Goal: Information Seeking & Learning: Learn about a topic

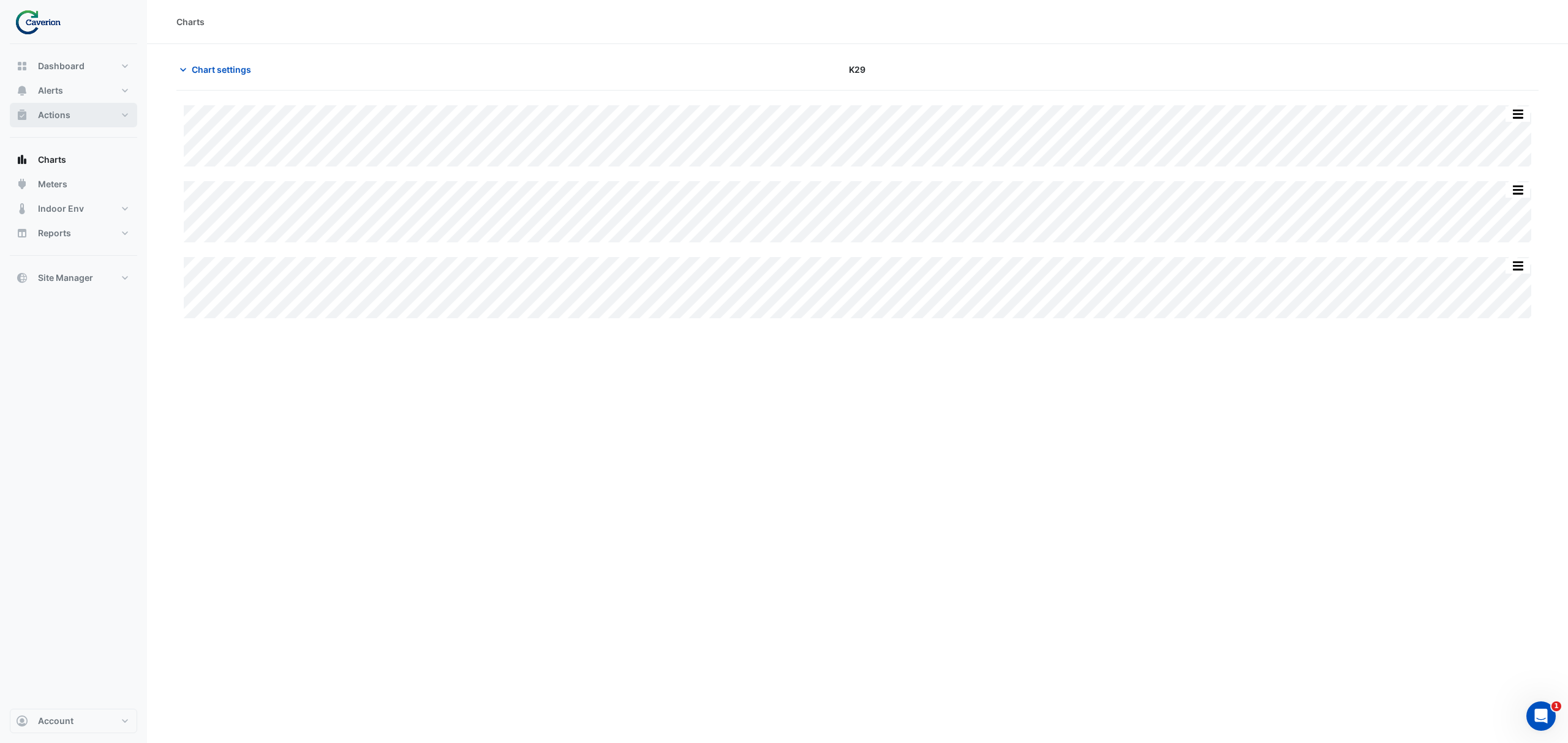
click at [63, 109] on span "Actions" at bounding box center [54, 115] width 33 height 12
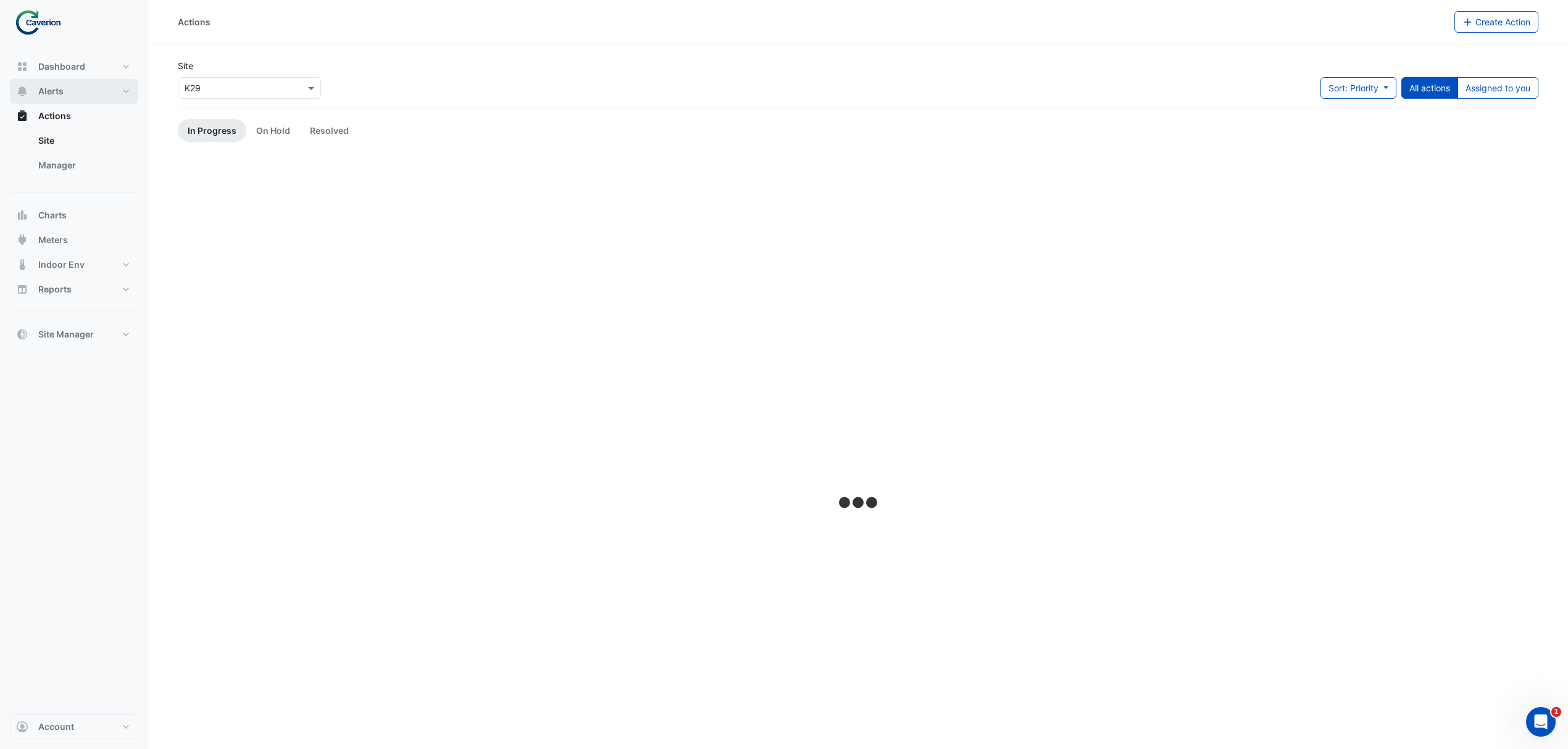
click at [60, 92] on span "Alerts" at bounding box center [51, 91] width 26 height 12
click at [60, 137] on link "Rules" at bounding box center [83, 140] width 110 height 25
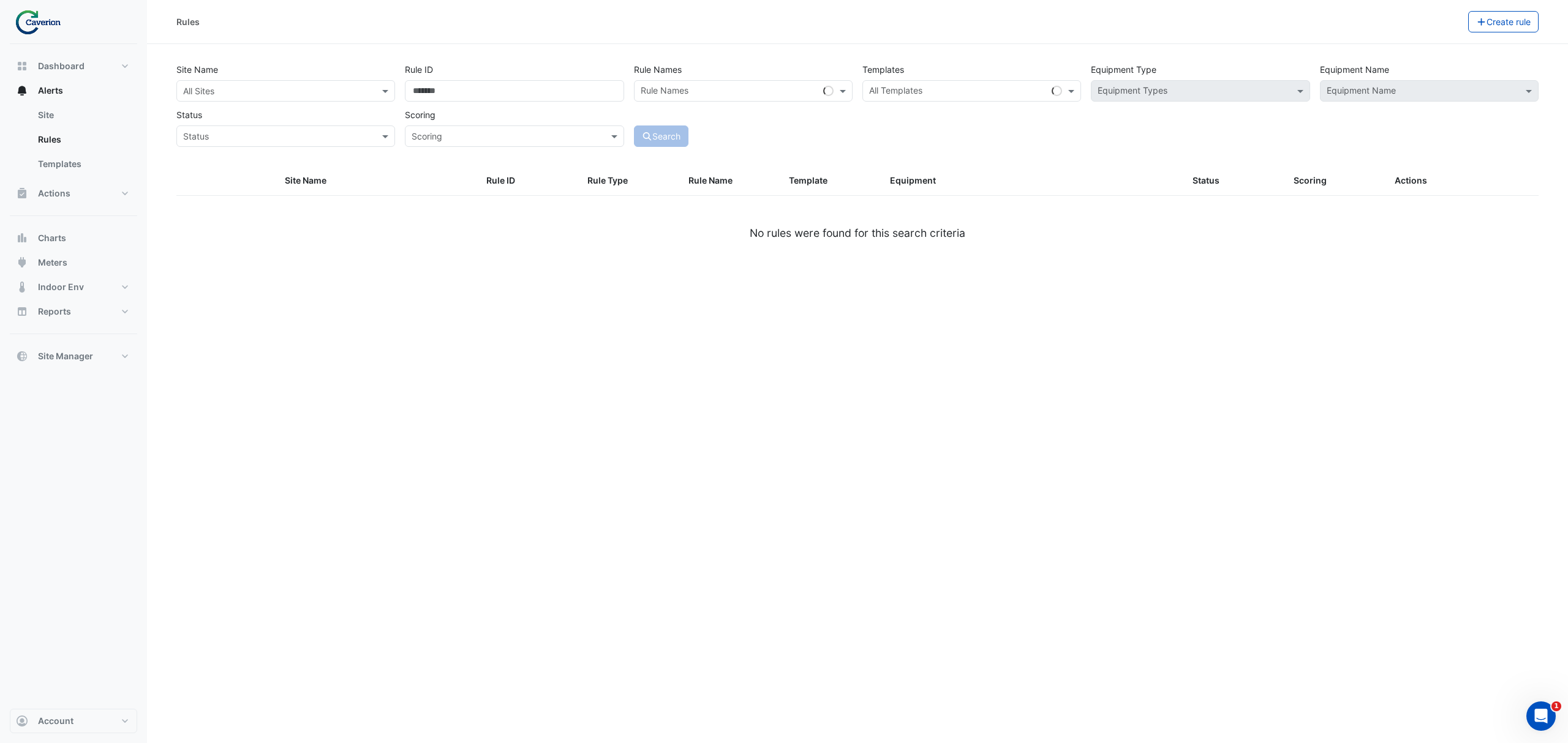
click at [302, 95] on input "text" at bounding box center [273, 91] width 181 height 13
click at [210, 144] on div "Cyber City B K29" at bounding box center [212, 126] width 71 height 45
click at [210, 141] on div "K29" at bounding box center [212, 134] width 71 height 18
click at [483, 98] on input "Rule ID" at bounding box center [514, 91] width 218 height 21
click at [669, 136] on button "Search" at bounding box center [661, 136] width 55 height 21
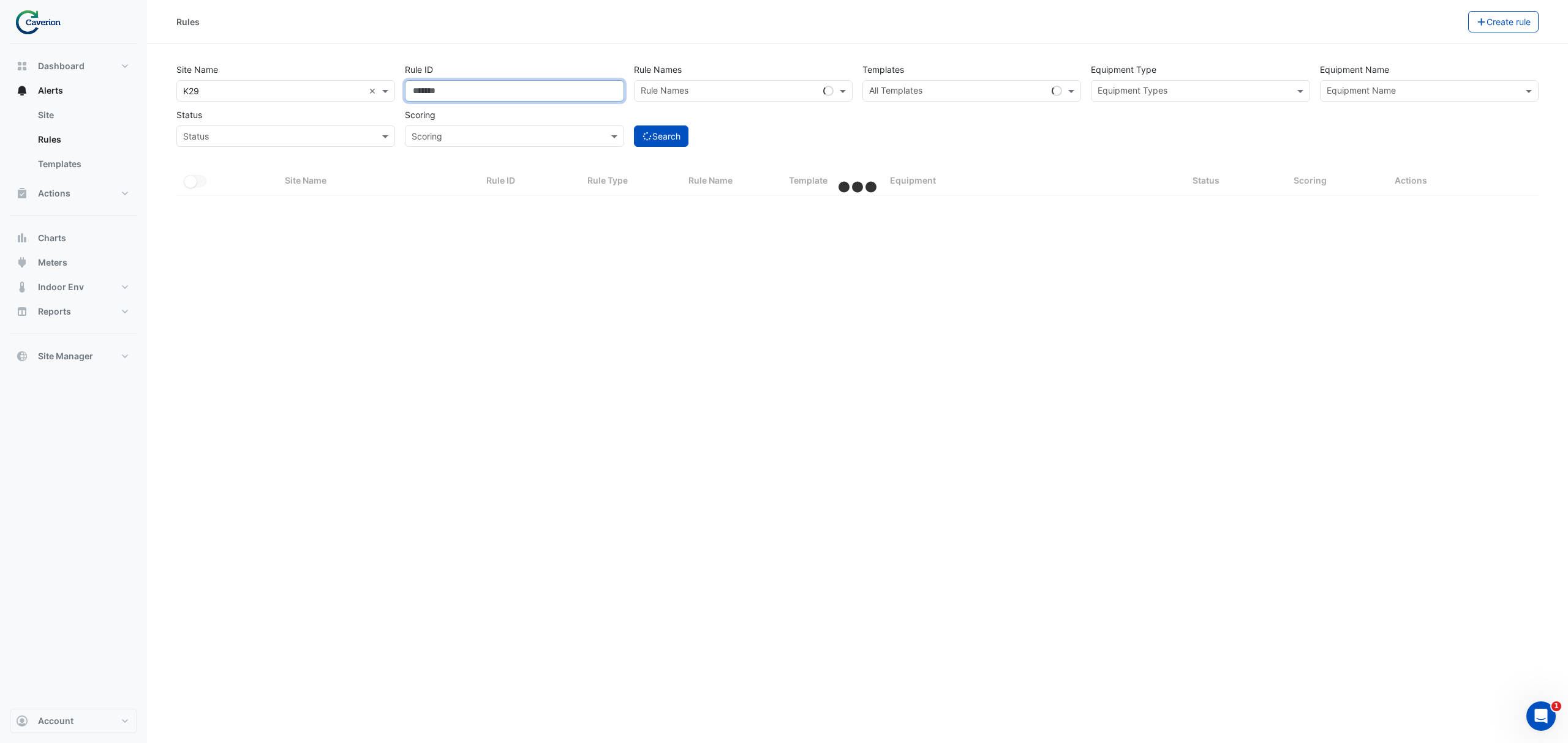
click at [522, 91] on input "Rule ID" at bounding box center [514, 91] width 218 height 21
select select "***"
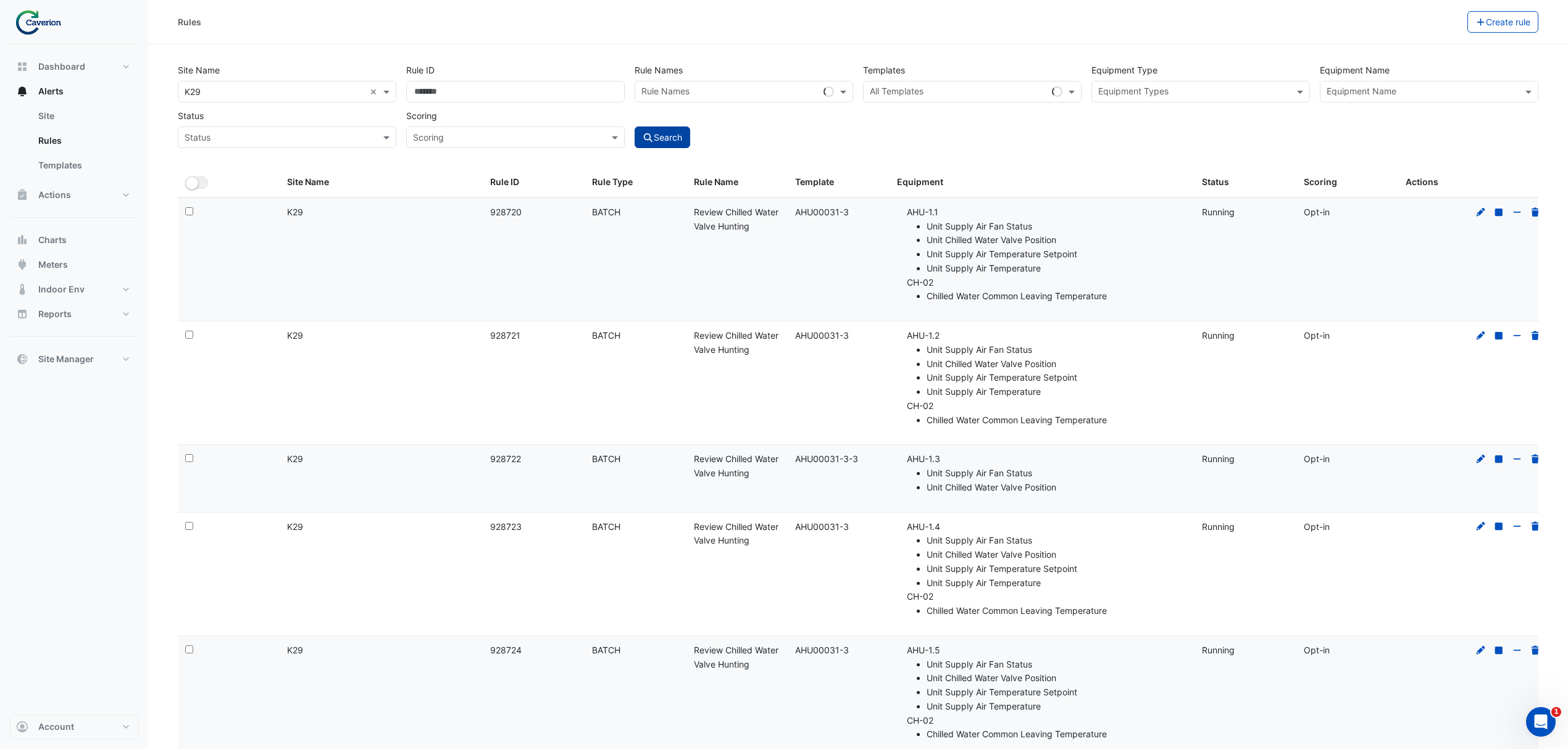
click at [652, 134] on icon "submit" at bounding box center [648, 138] width 11 height 9
click at [684, 142] on button "Search" at bounding box center [662, 138] width 56 height 21
click at [277, 136] on input "text" at bounding box center [275, 138] width 181 height 13
click at [450, 137] on input "text" at bounding box center [503, 138] width 181 height 13
click at [514, 85] on input "Rule ID" at bounding box center [516, 91] width 219 height 21
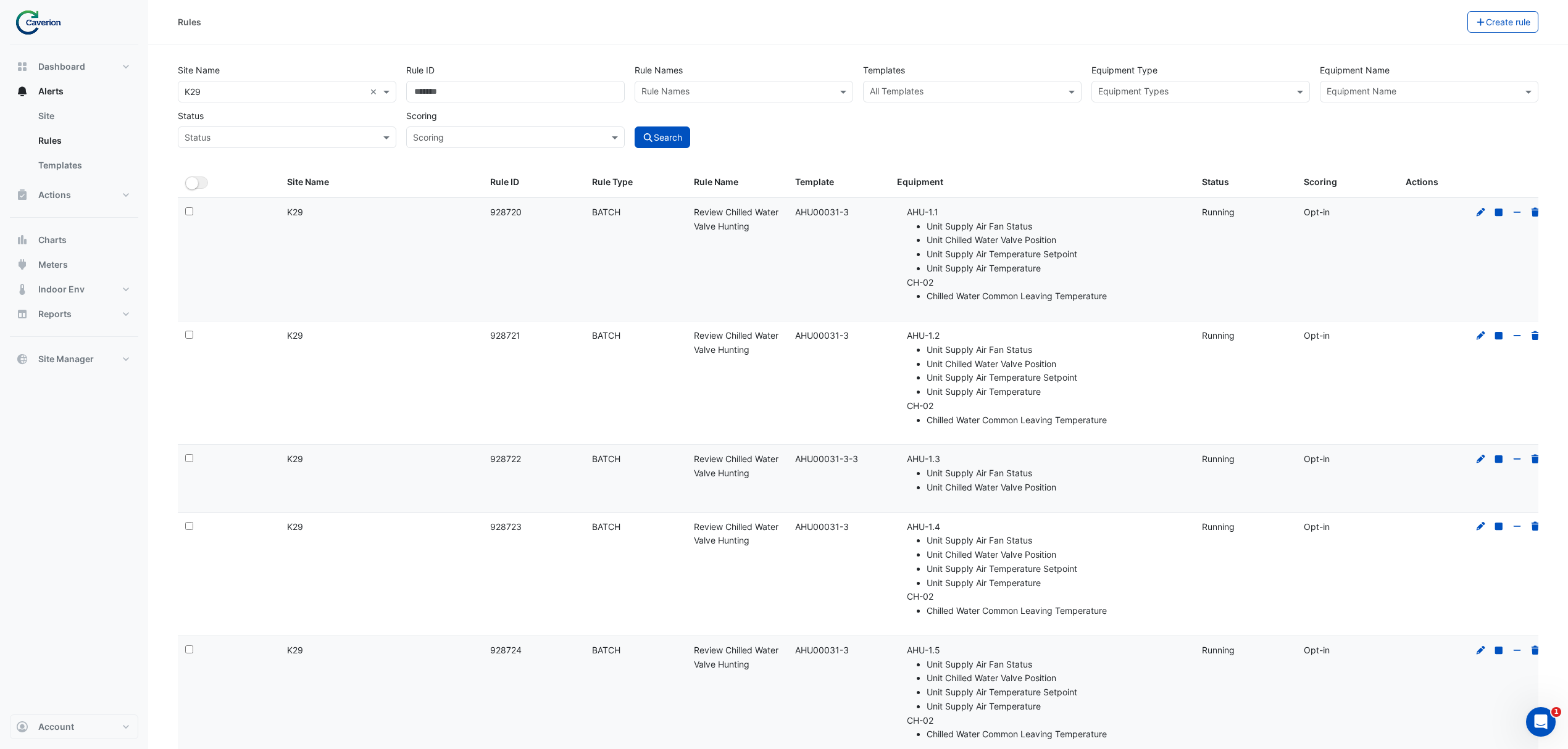
click at [687, 91] on input "text" at bounding box center [737, 93] width 191 height 13
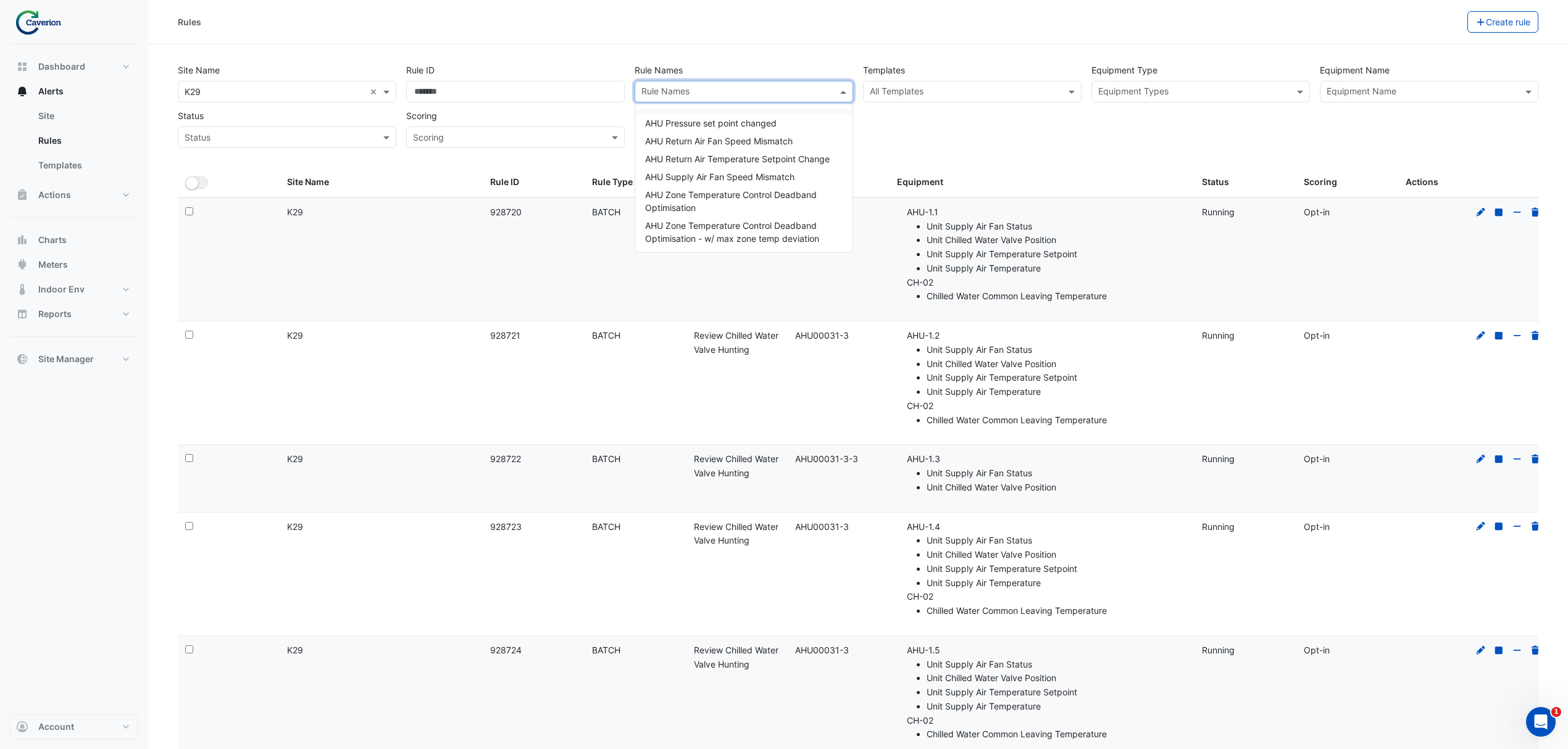
click at [953, 94] on input "text" at bounding box center [965, 93] width 191 height 13
click at [1176, 91] on input "text" at bounding box center [1193, 93] width 191 height 13
click at [1391, 93] on input "text" at bounding box center [1422, 93] width 191 height 13
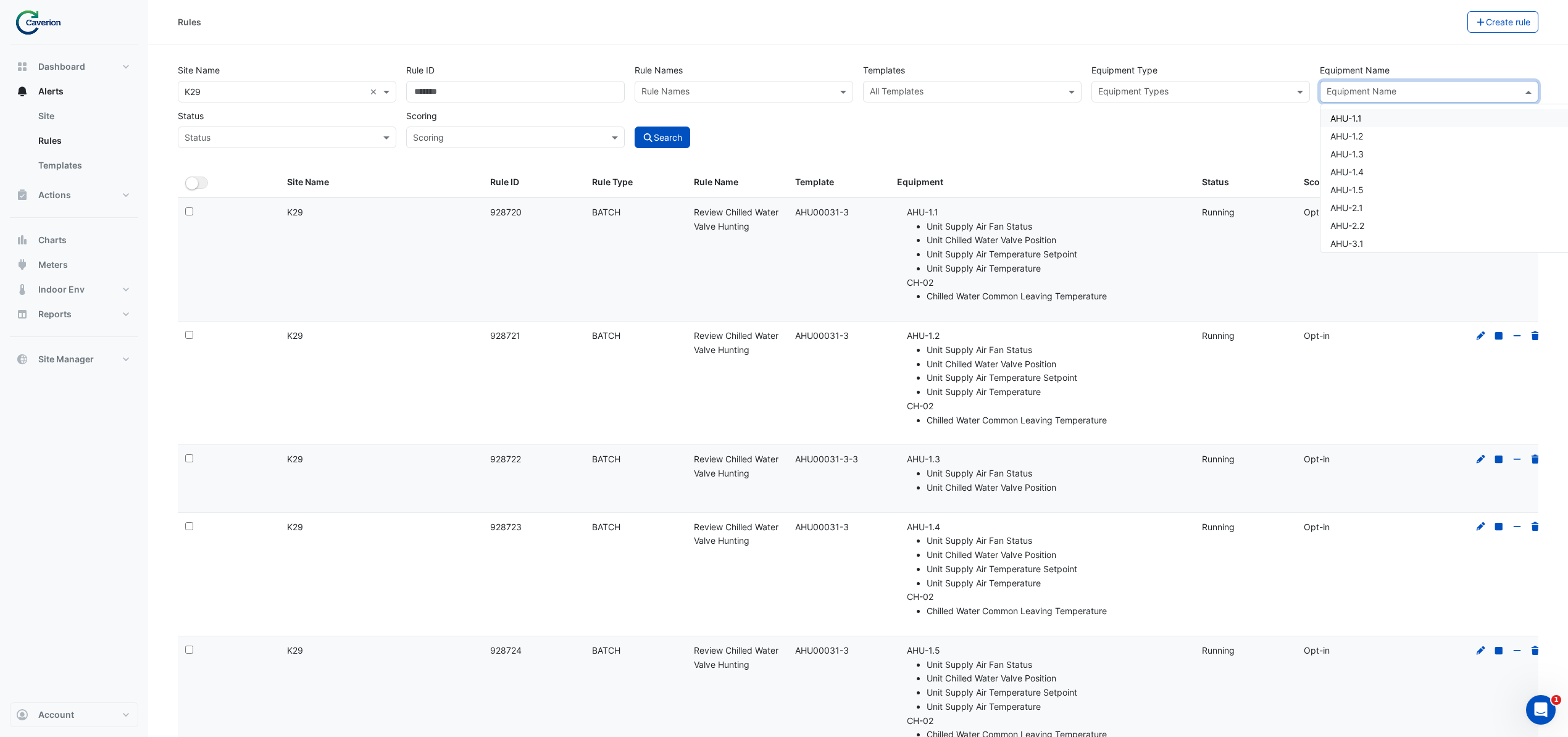
click at [887, 143] on div "Site Name × K29 × Rule ID Rule Names Rule Names Templates All Templates Equipme…" at bounding box center [858, 103] width 1371 height 91
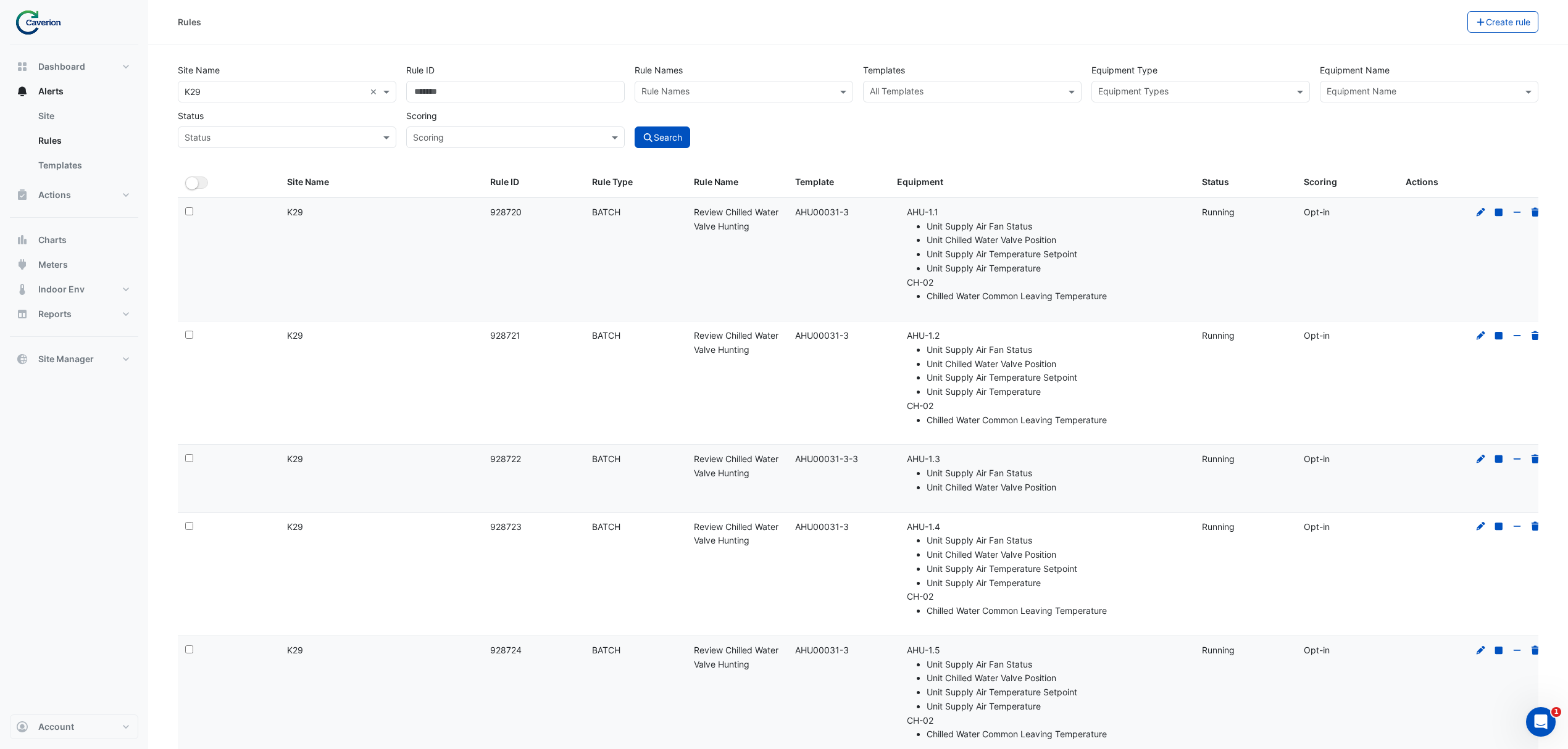
click at [306, 136] on input "text" at bounding box center [275, 138] width 181 height 13
click at [465, 138] on input "text" at bounding box center [503, 138] width 181 height 13
click at [503, 95] on input "Rule ID" at bounding box center [516, 91] width 219 height 21
click at [438, 89] on input "Rule ID" at bounding box center [516, 91] width 219 height 21
click at [672, 138] on button "Search" at bounding box center [662, 138] width 56 height 21
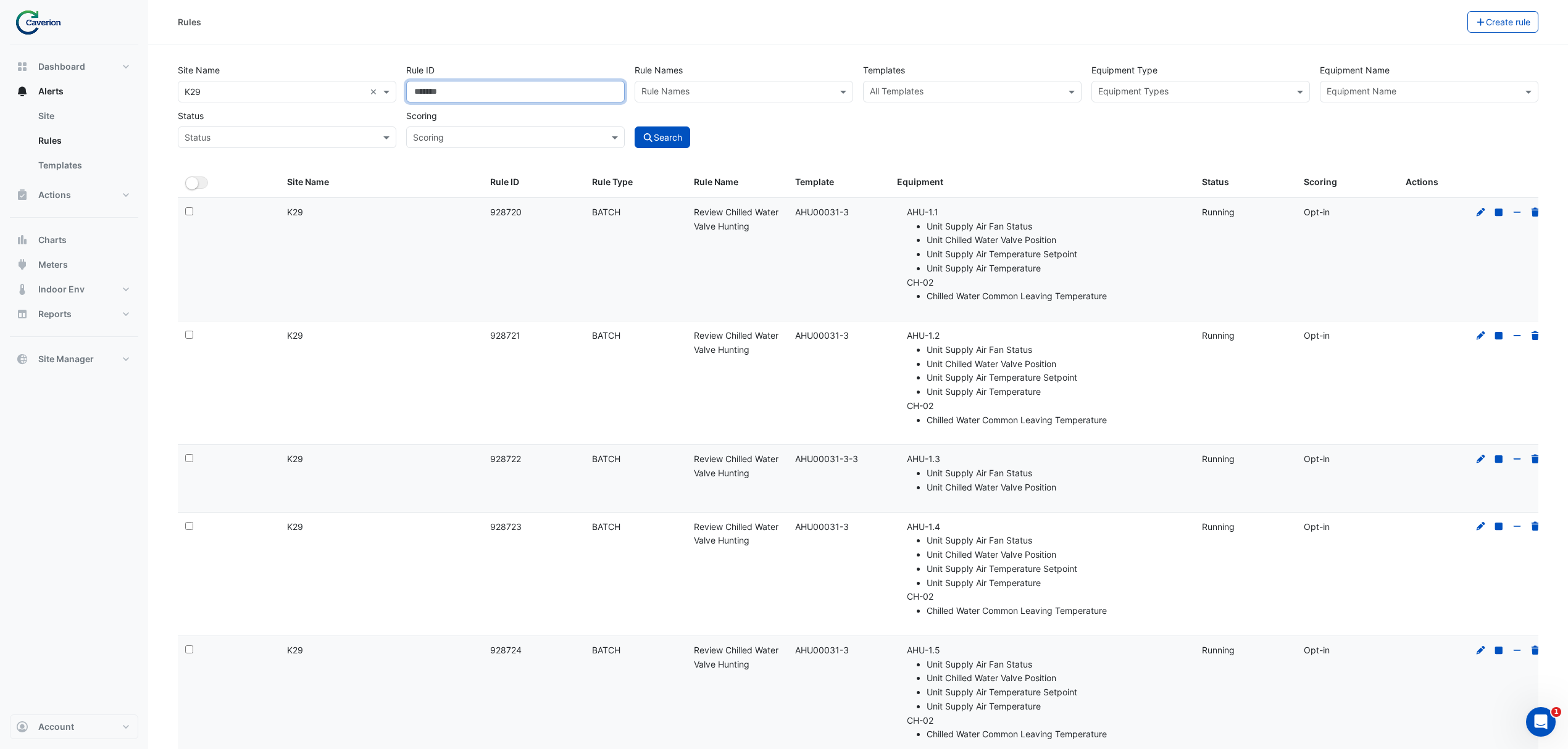
click at [443, 81] on input "Rule ID" at bounding box center [516, 91] width 219 height 21
click at [442, 87] on input "Rule ID" at bounding box center [516, 91] width 219 height 21
click at [440, 89] on input "Rule ID" at bounding box center [516, 91] width 219 height 21
type input "******"
click at [646, 129] on button "Search" at bounding box center [662, 138] width 56 height 21
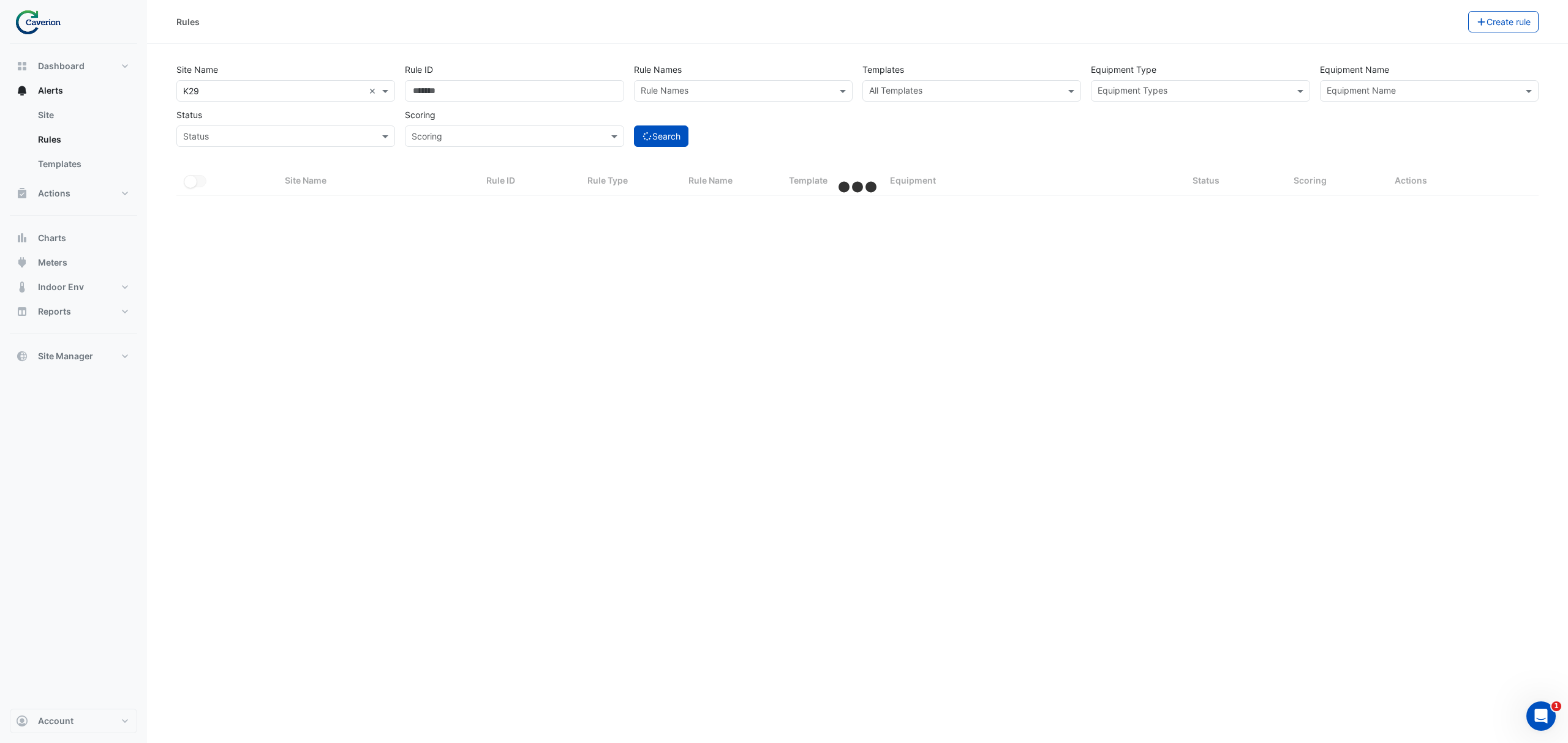
select select "***"
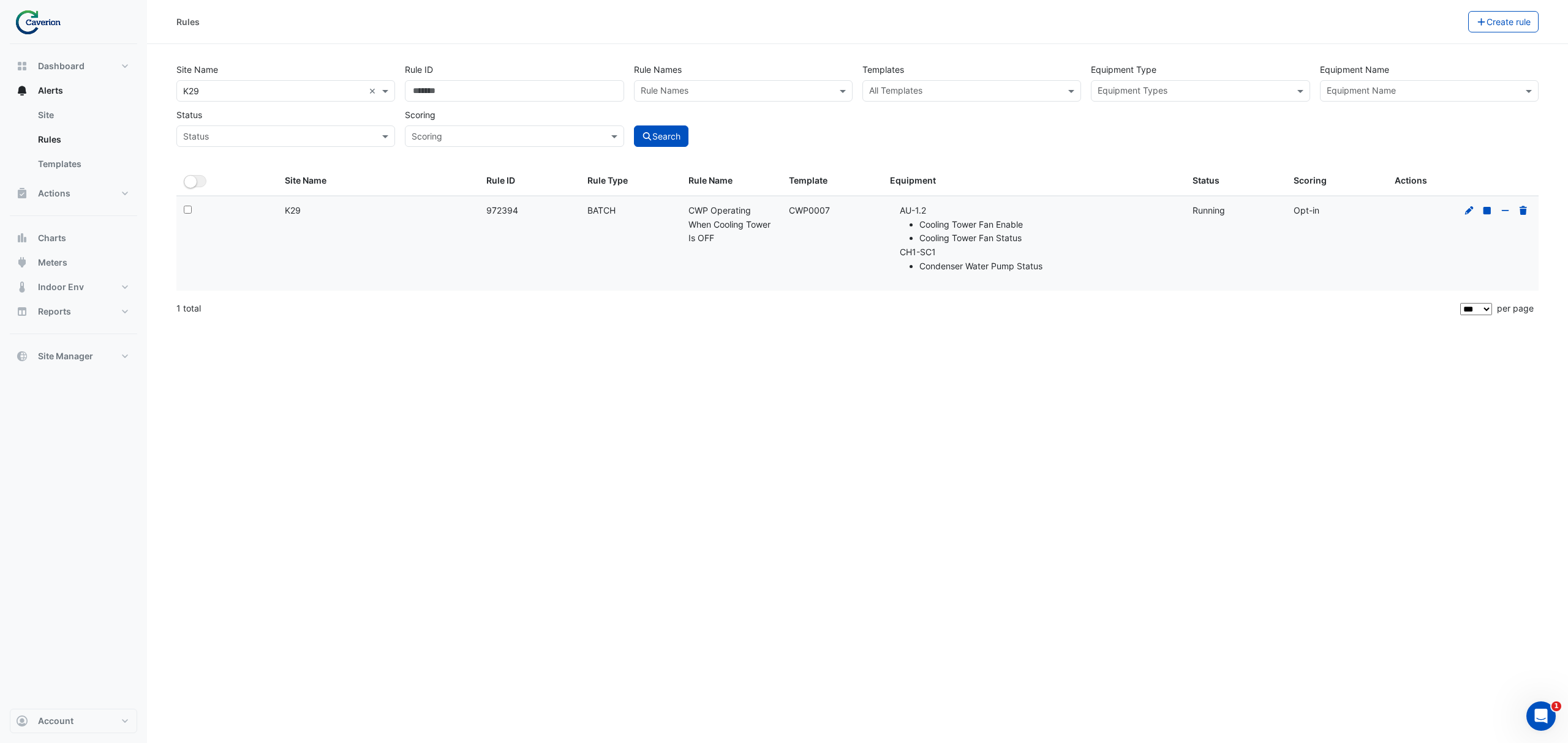
click at [985, 260] on li "Condenser Water Pump Status" at bounding box center [1048, 266] width 258 height 14
click at [1485, 211] on icon at bounding box center [1487, 210] width 7 height 7
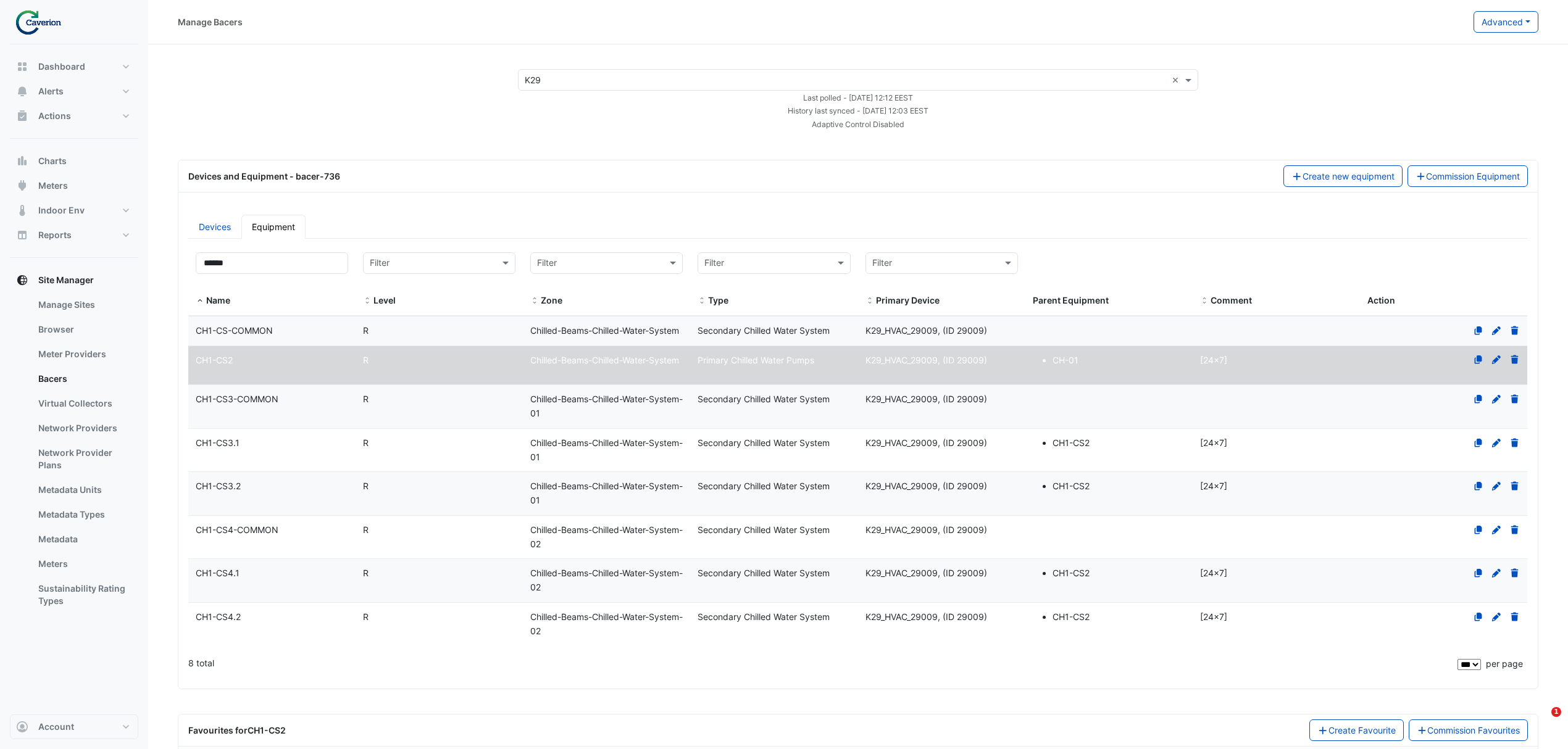
select select "***"
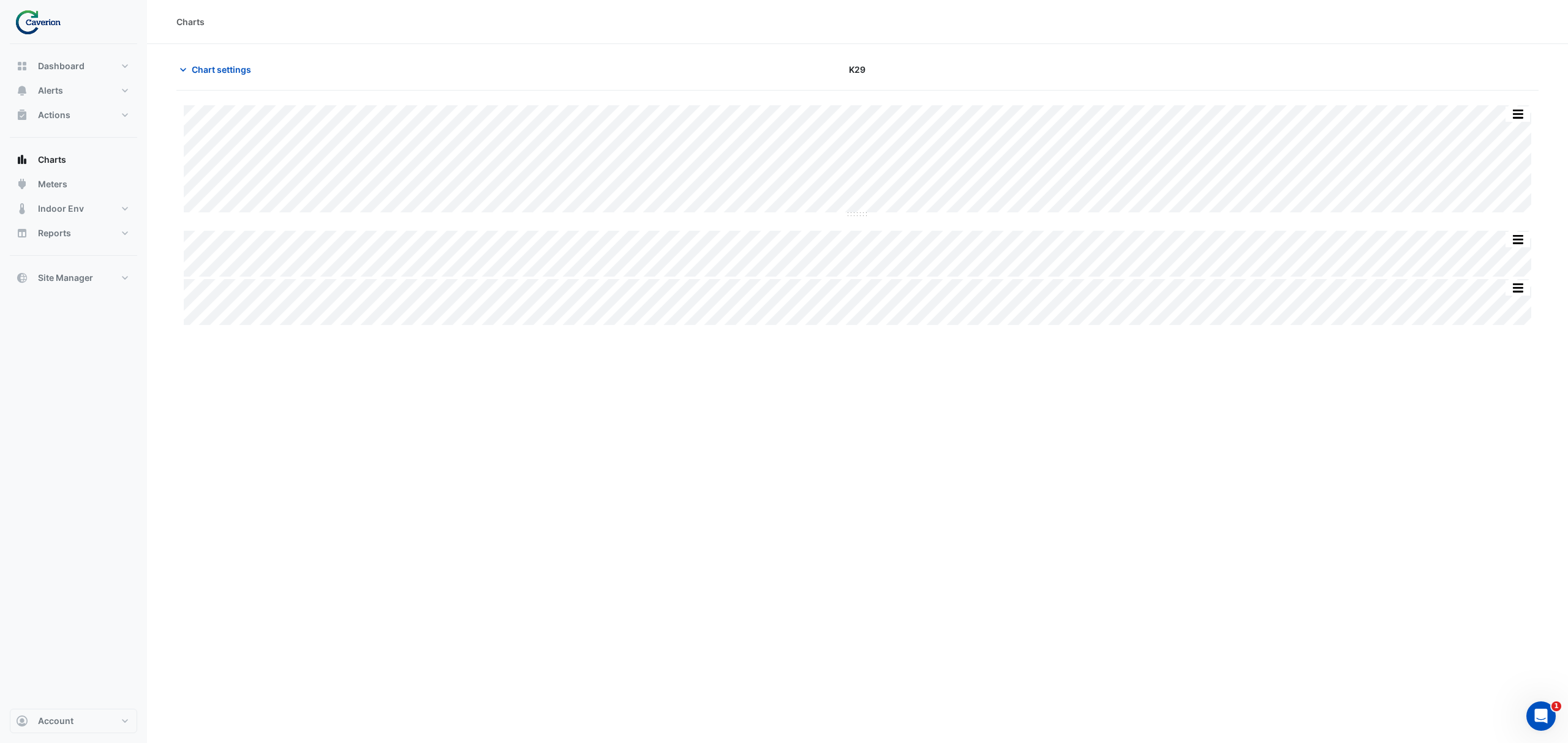
type input "**********"
click at [175, 45] on section "Chart settings K29 Split by Equip Split All Split None Print Save as JPEG Save …" at bounding box center [858, 186] width 1421 height 284
click at [182, 64] on icon "button" at bounding box center [183, 70] width 12 height 12
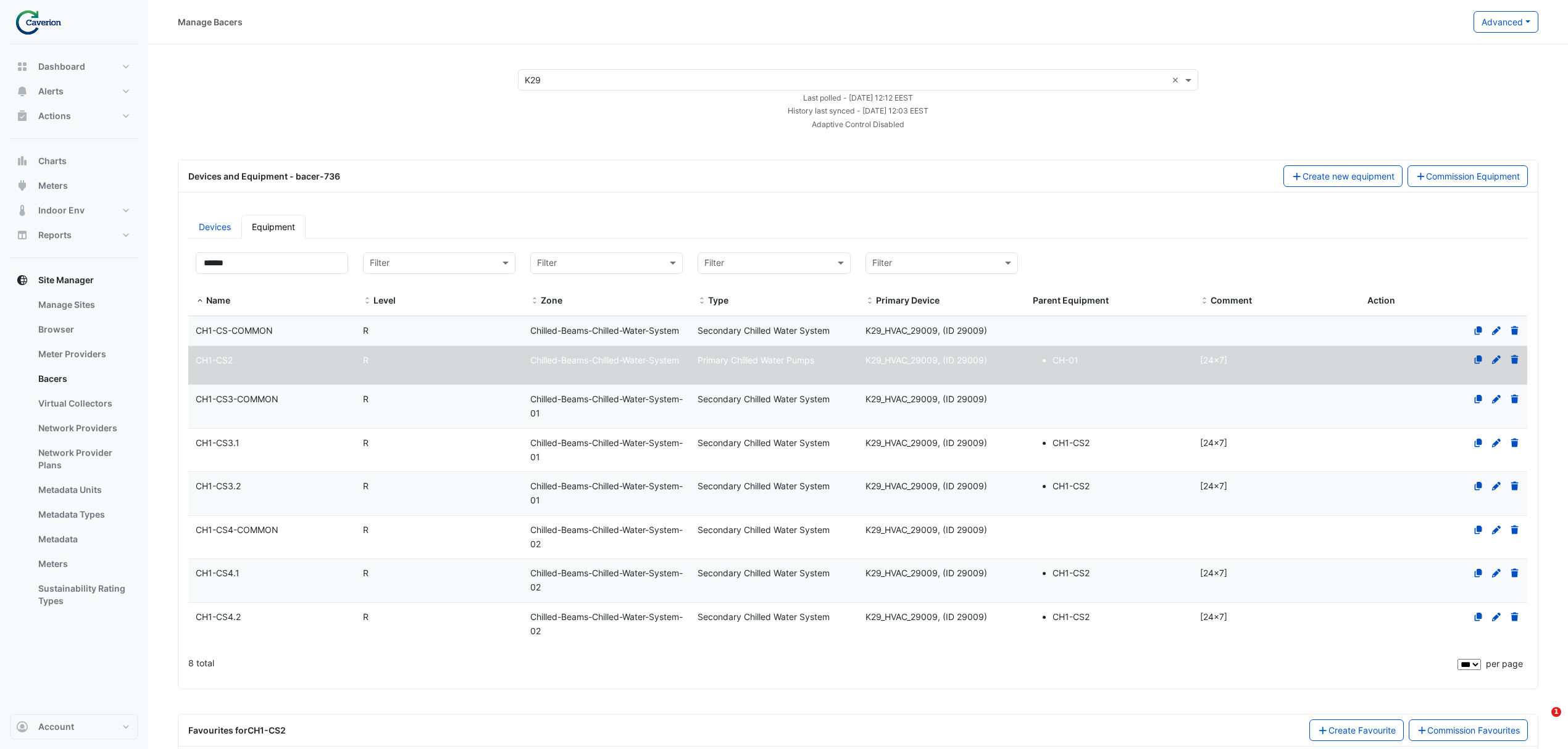
select select "***"
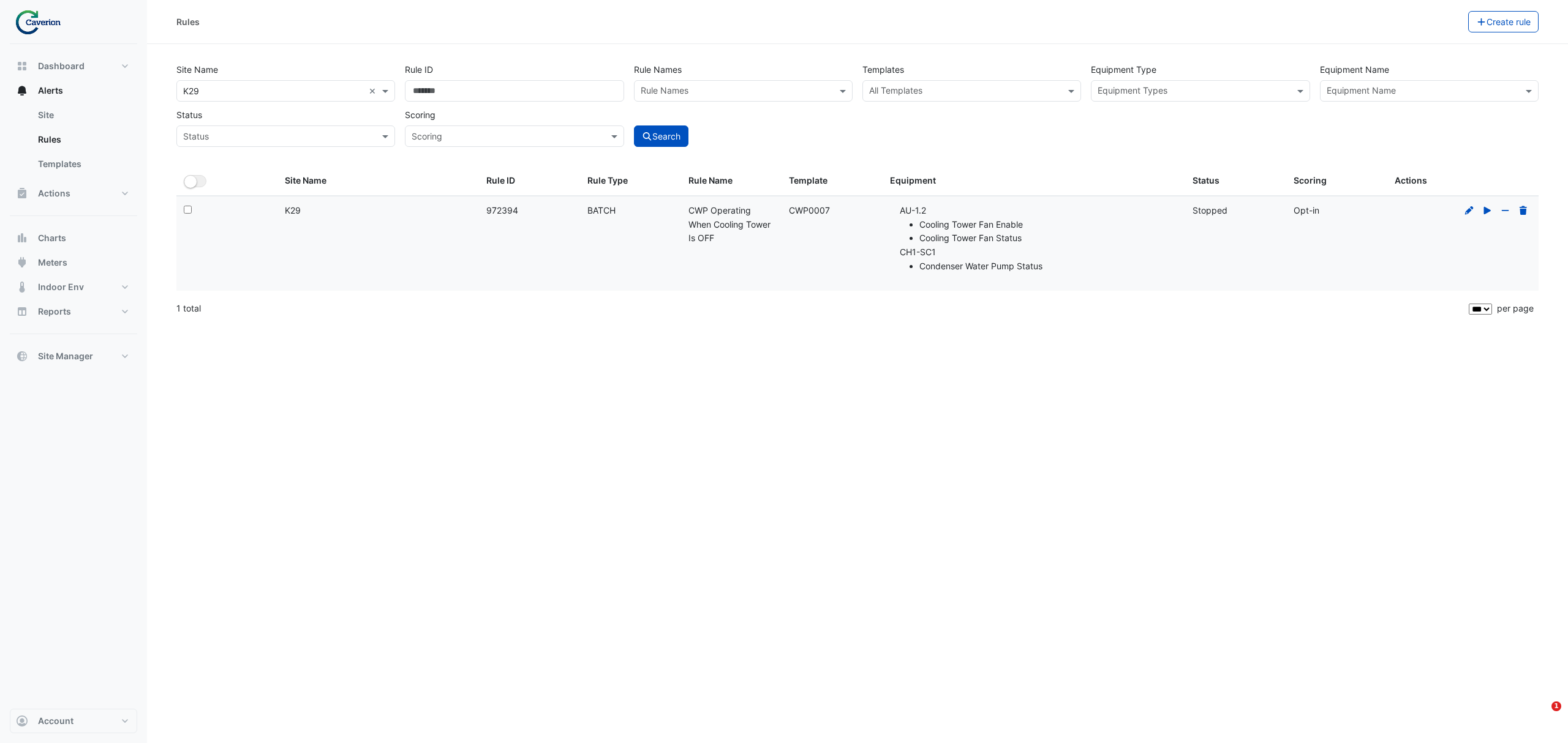
select select "***"
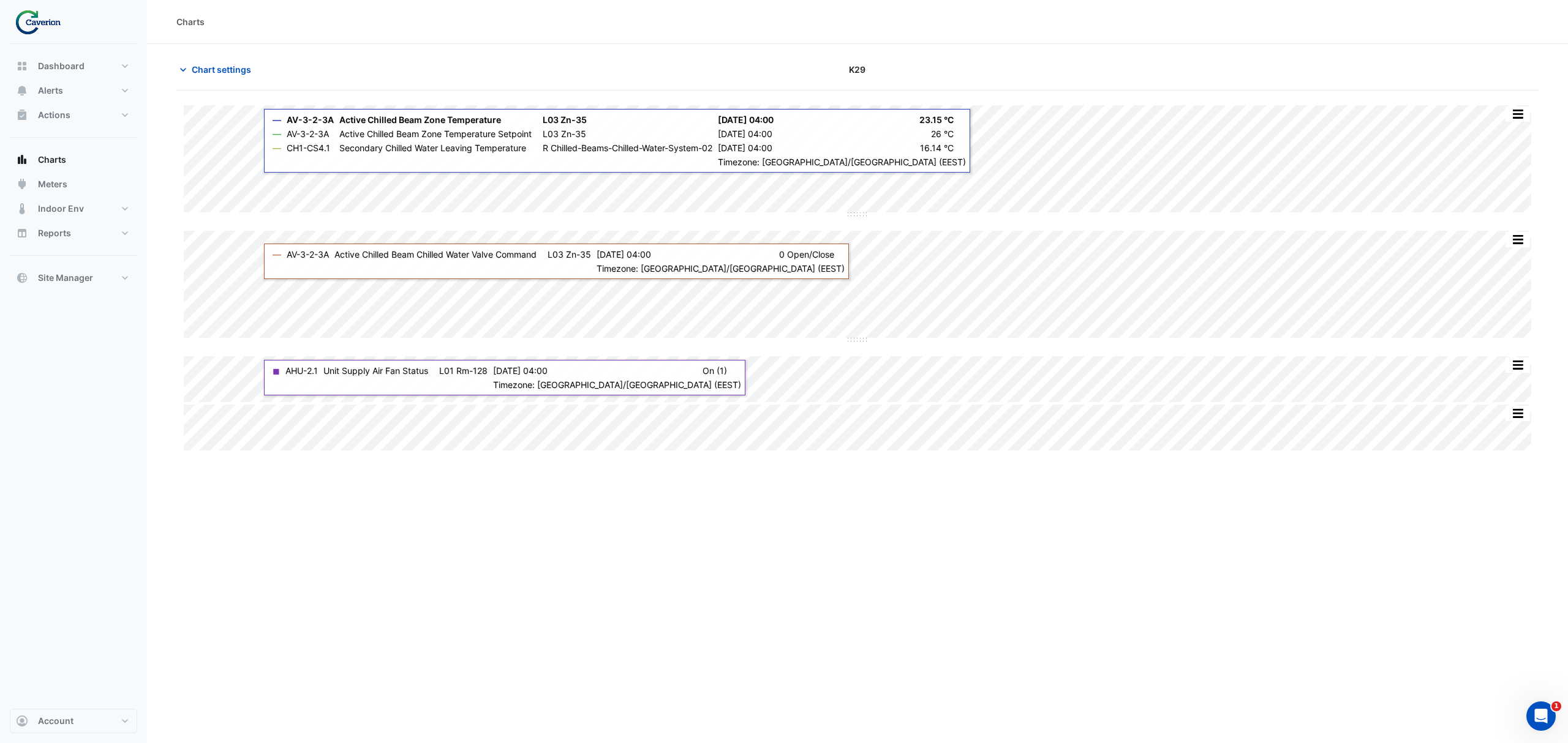
click at [886, 696] on div "Charts Chart settings K29 Split by Equip Split All Split None Print Save as JPE…" at bounding box center [858, 372] width 1421 height 743
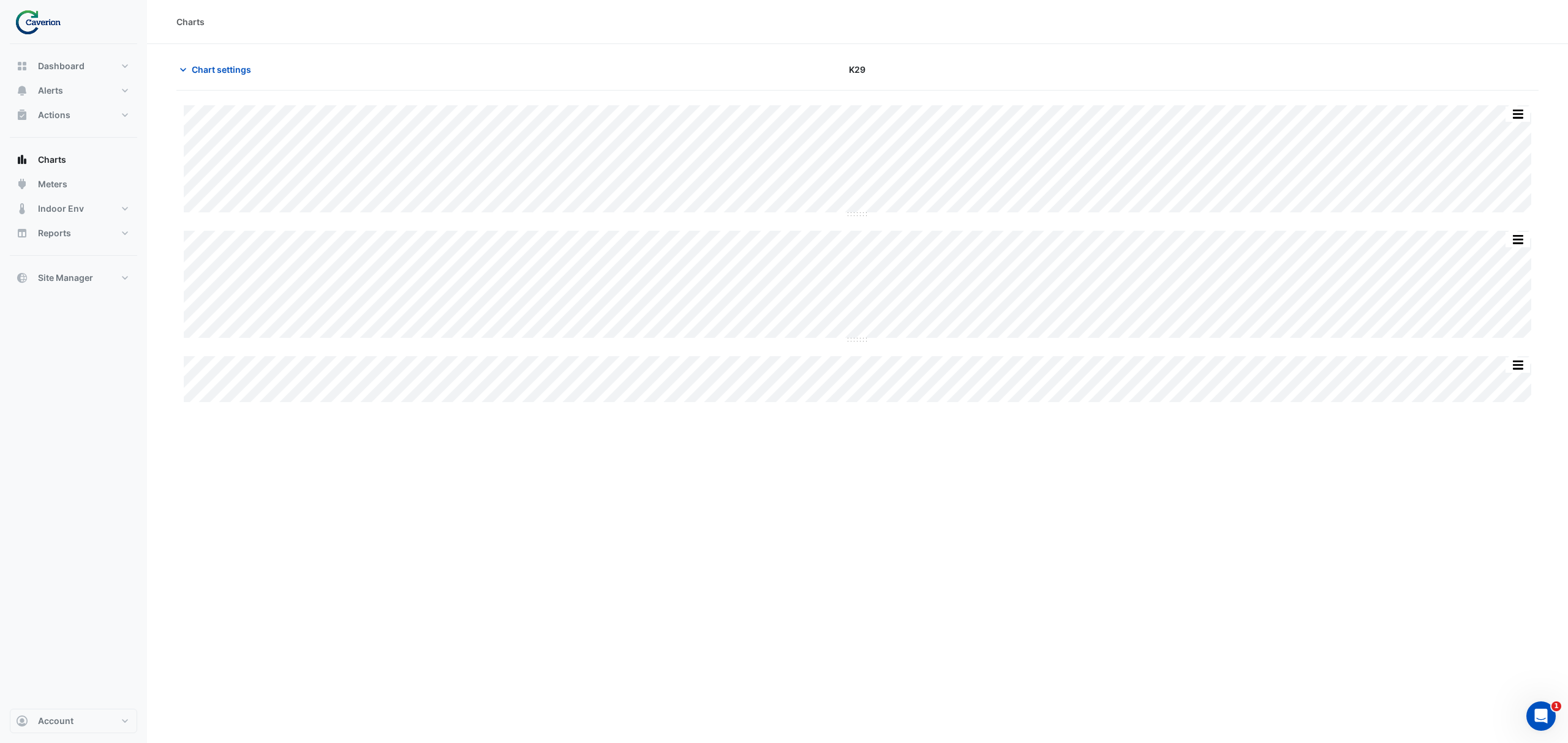
type input "**********"
click at [189, 75] on button "Chart settings" at bounding box center [218, 69] width 83 height 21
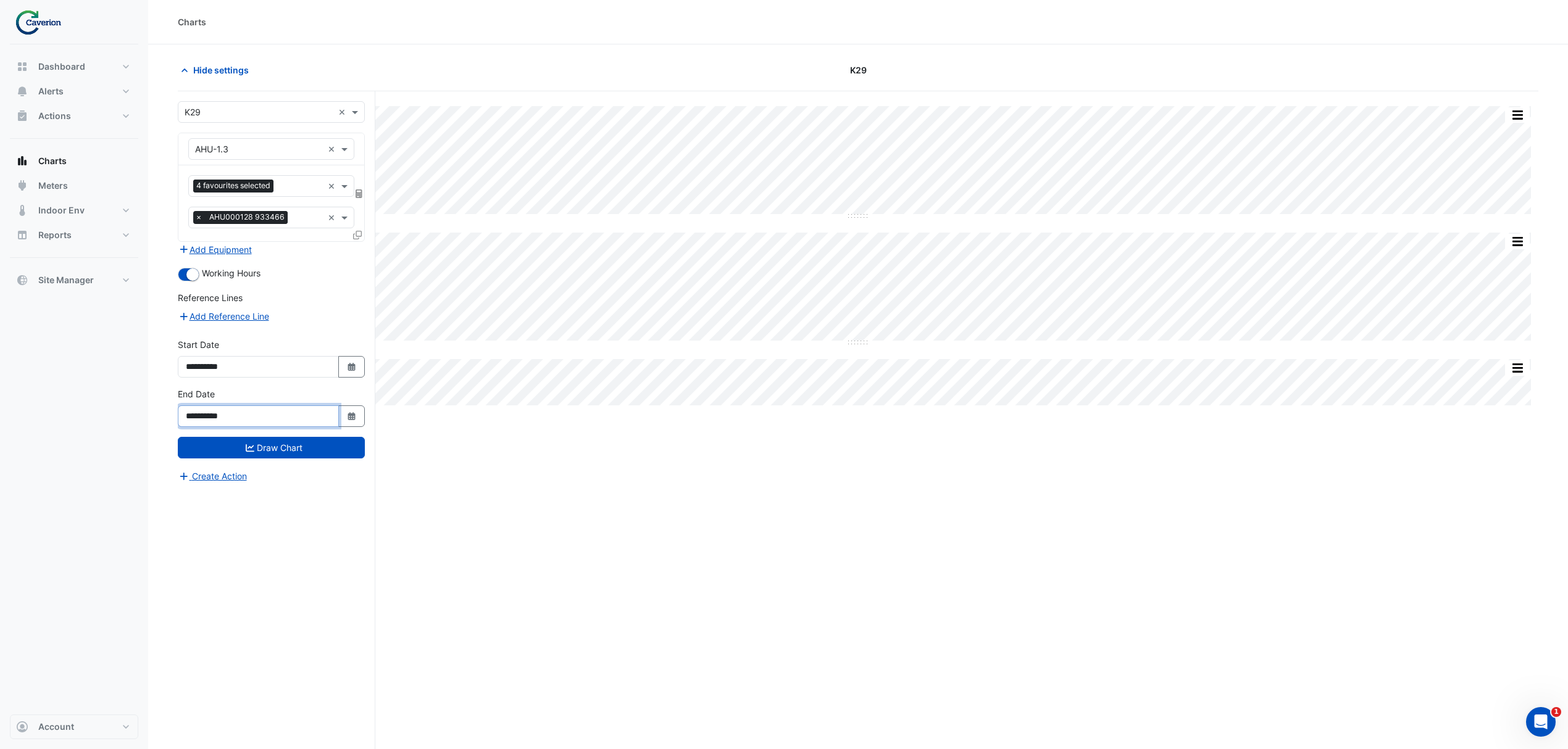
click at [289, 423] on input "**********" at bounding box center [258, 416] width 161 height 21
click at [346, 415] on icon "Select Date" at bounding box center [352, 416] width 11 height 9
click at [320, 254] on span "Next month" at bounding box center [316, 254] width 9 height 9
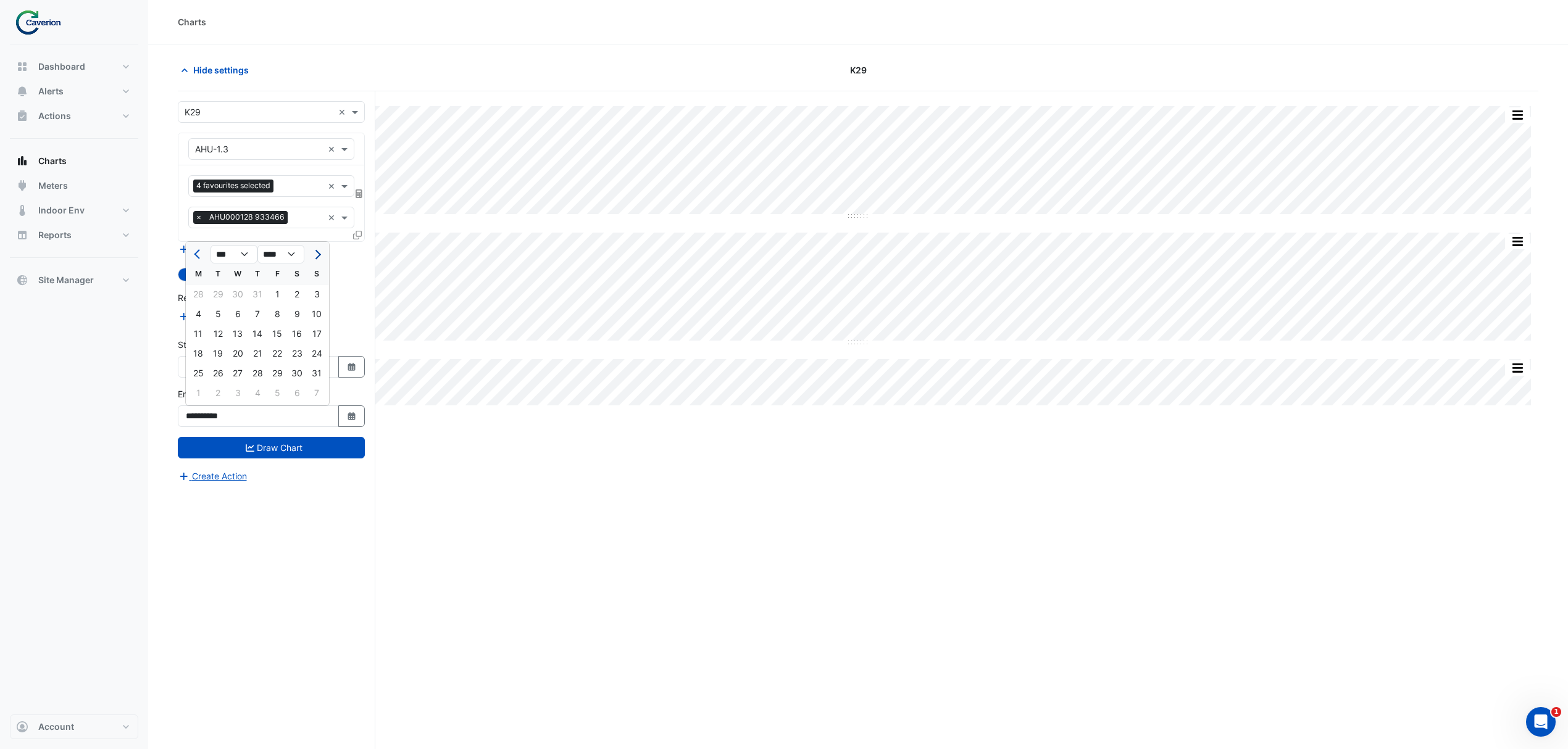
select select "*"
click at [213, 375] on div "30" at bounding box center [217, 373] width 19 height 19
type input "**********"
click at [260, 449] on button "Draw Chart" at bounding box center [271, 448] width 187 height 21
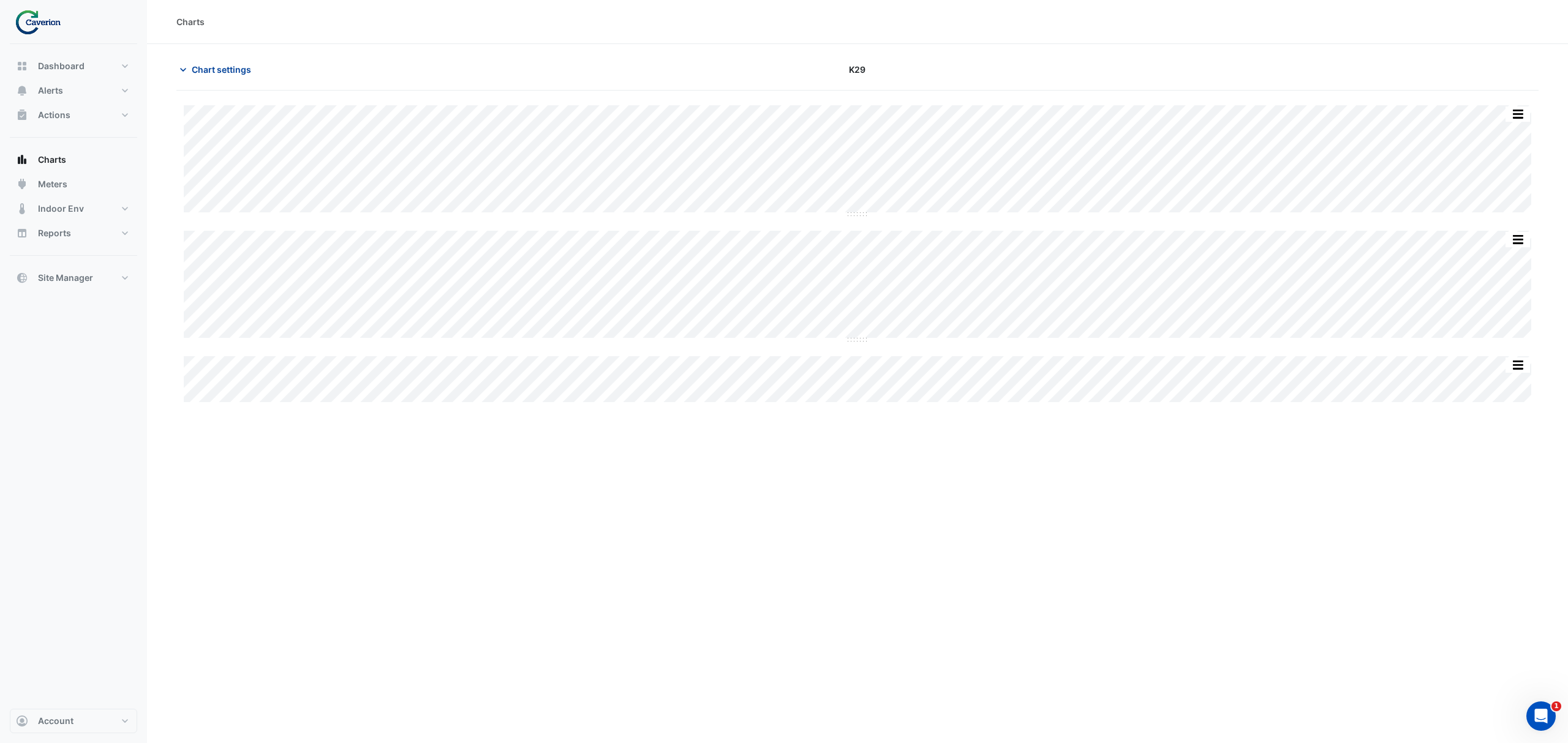
click at [192, 65] on span "Chart settings" at bounding box center [221, 69] width 59 height 13
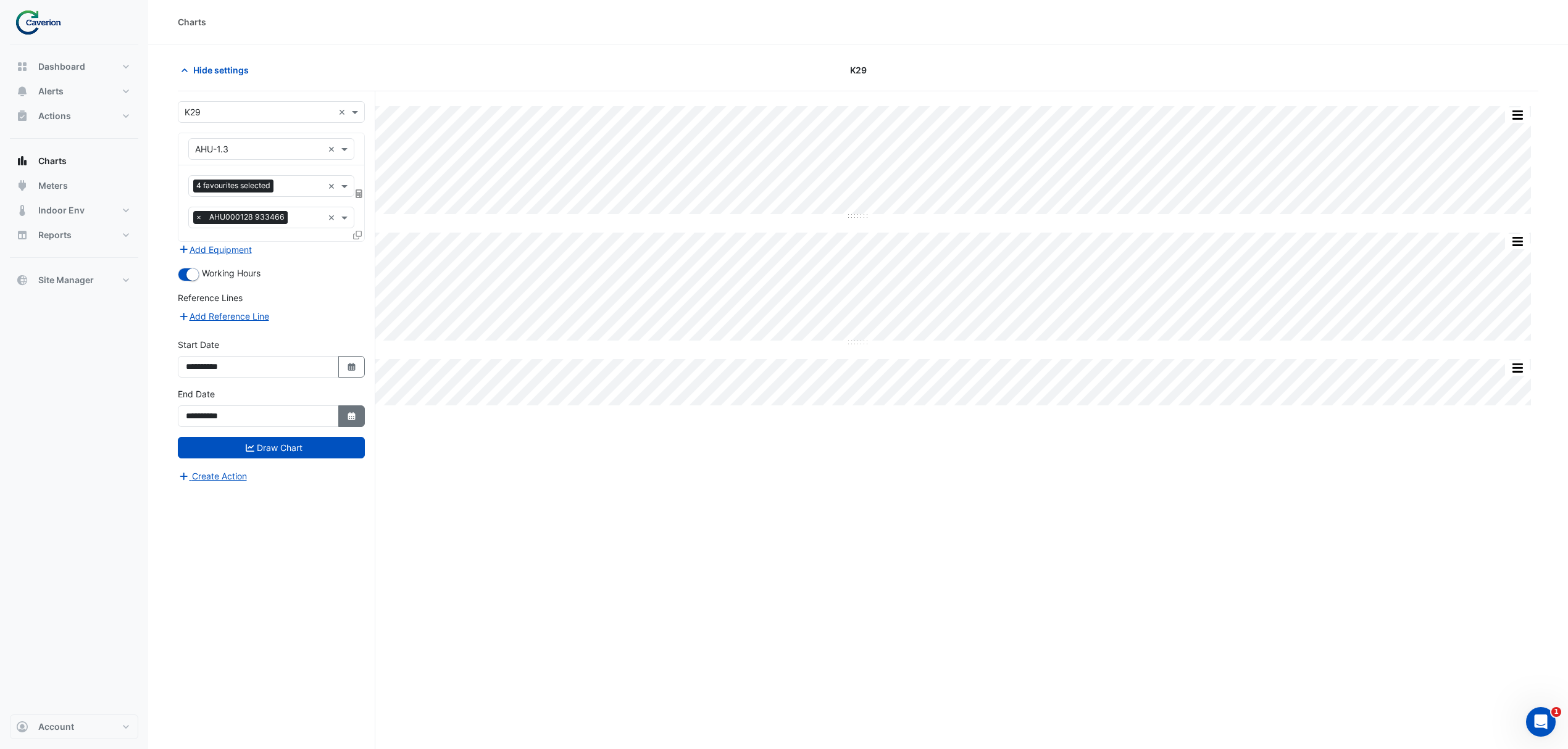
click at [359, 415] on button "Select Date" at bounding box center [352, 416] width 27 height 21
click at [314, 252] on span "Next month" at bounding box center [316, 254] width 9 height 9
select select "*"
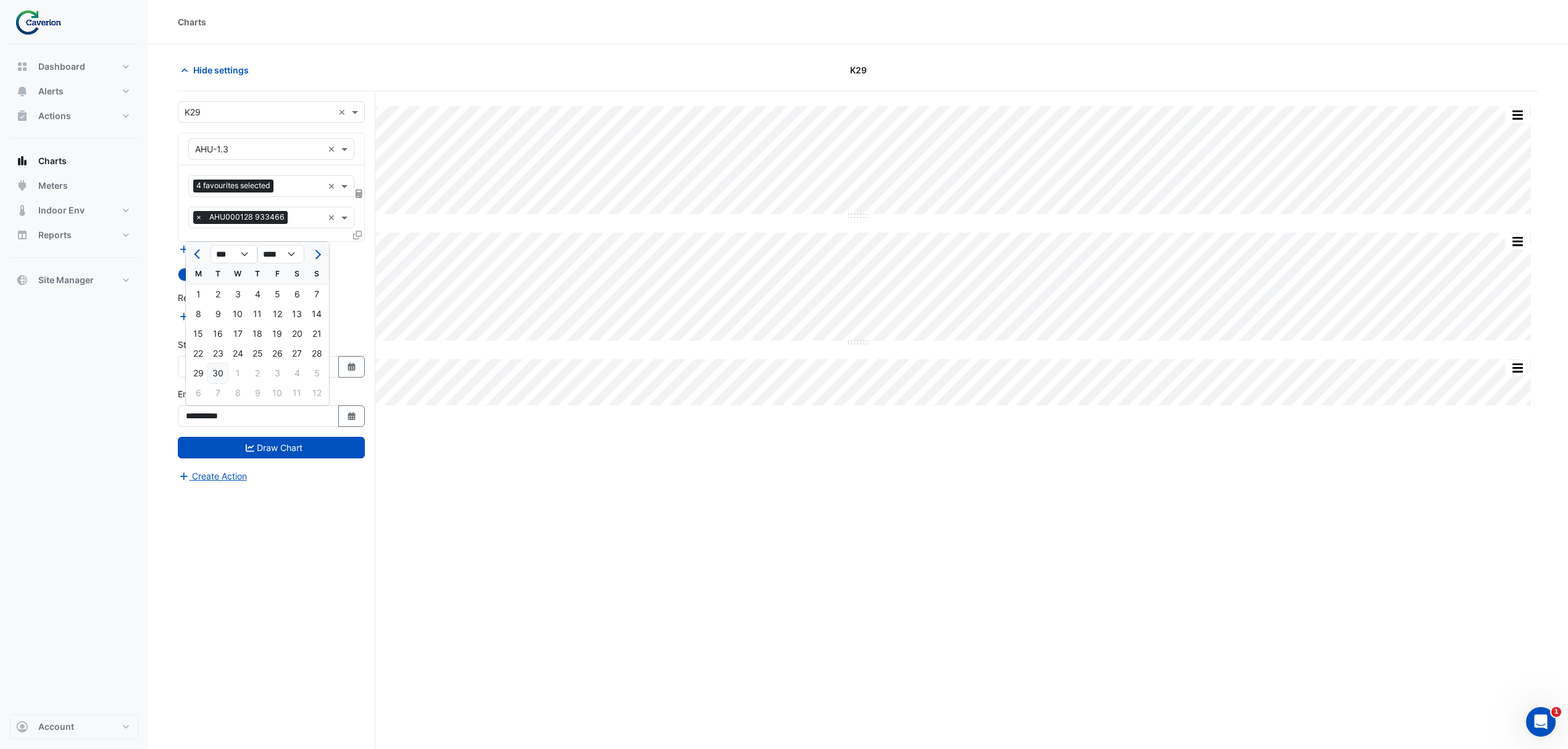
click at [219, 371] on div "30" at bounding box center [217, 373] width 19 height 19
type input "**********"
click at [262, 442] on button "Draw Chart" at bounding box center [271, 448] width 187 height 21
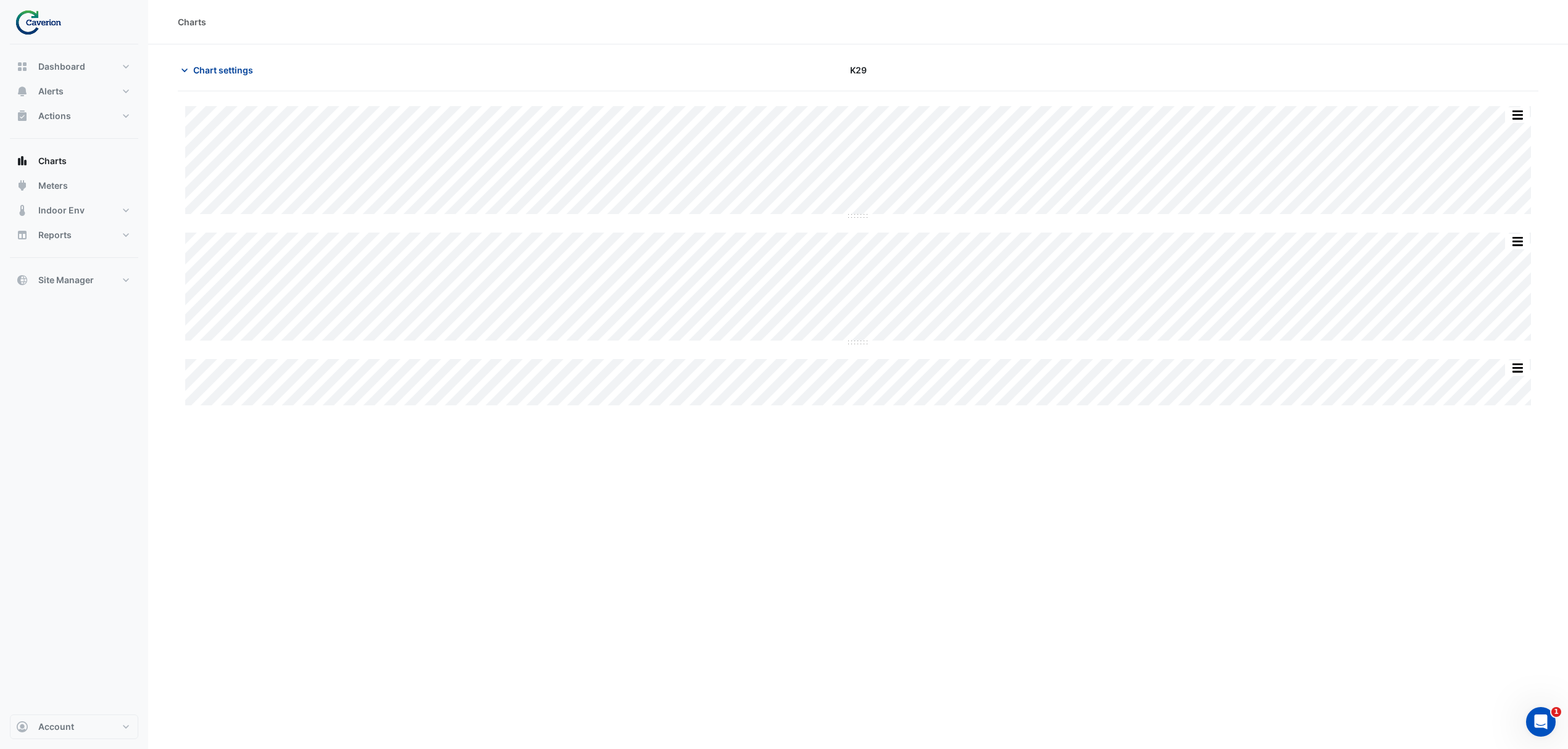
click at [194, 64] on span "Chart settings" at bounding box center [223, 70] width 60 height 13
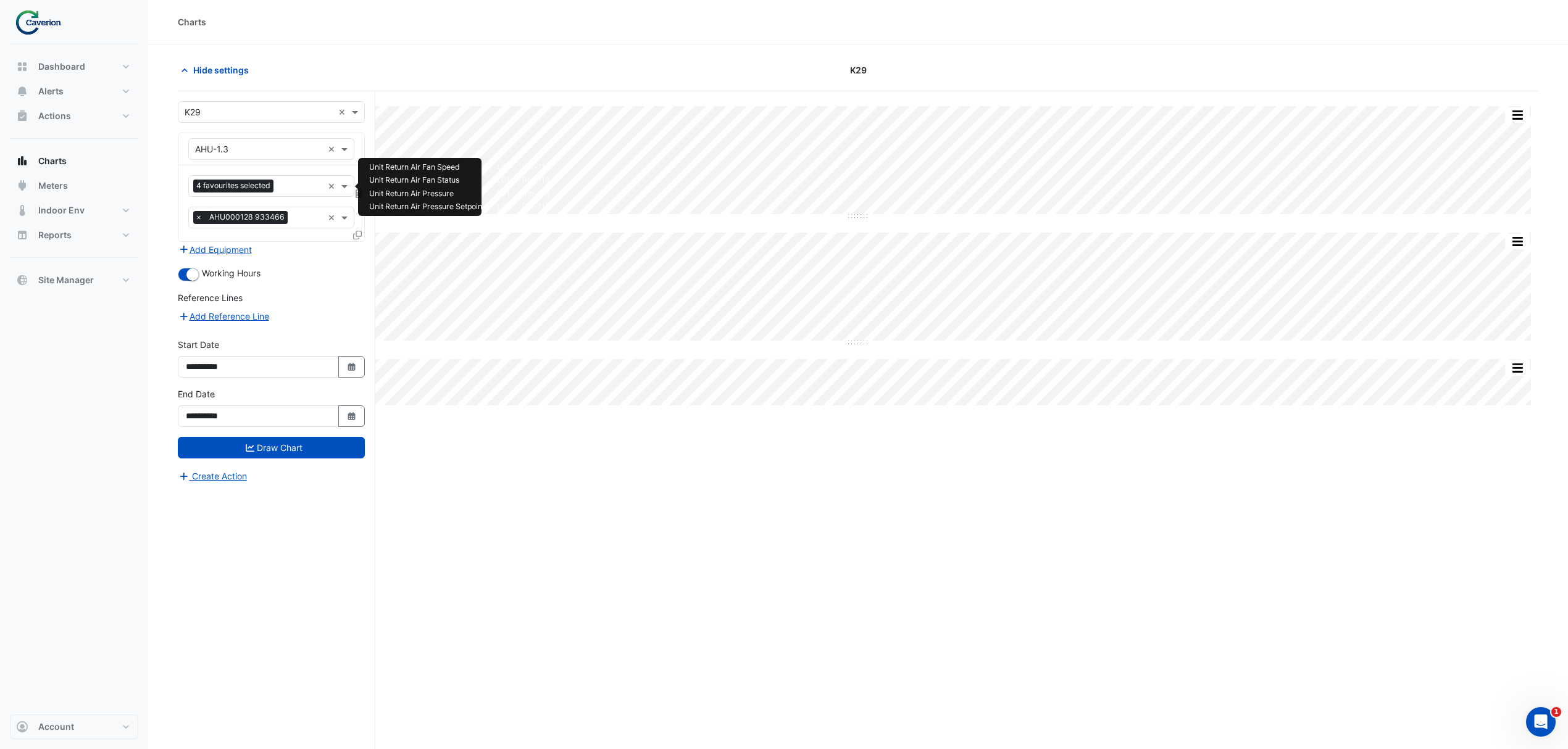
click at [291, 186] on input "text" at bounding box center [301, 187] width 44 height 13
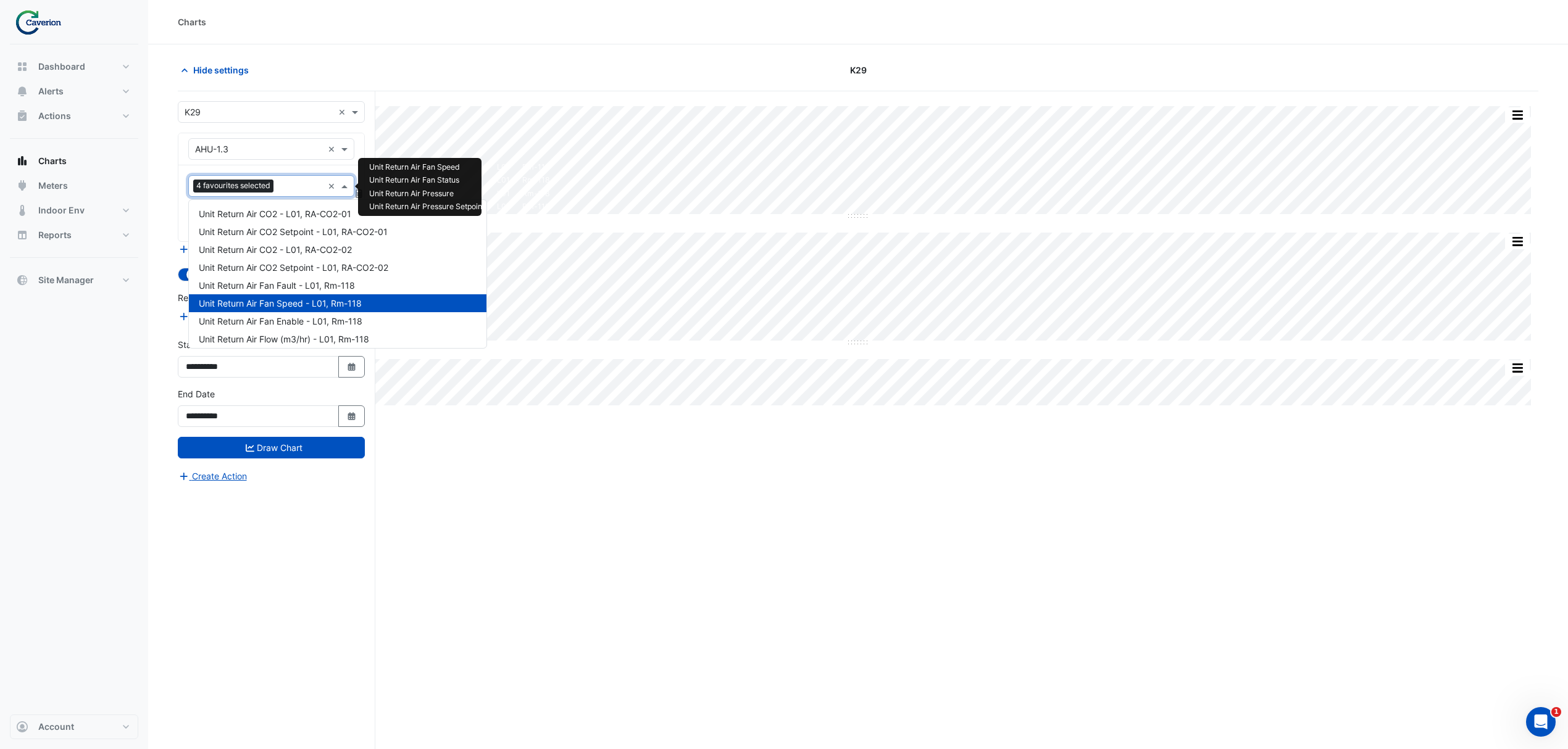
scroll to position [381, 0]
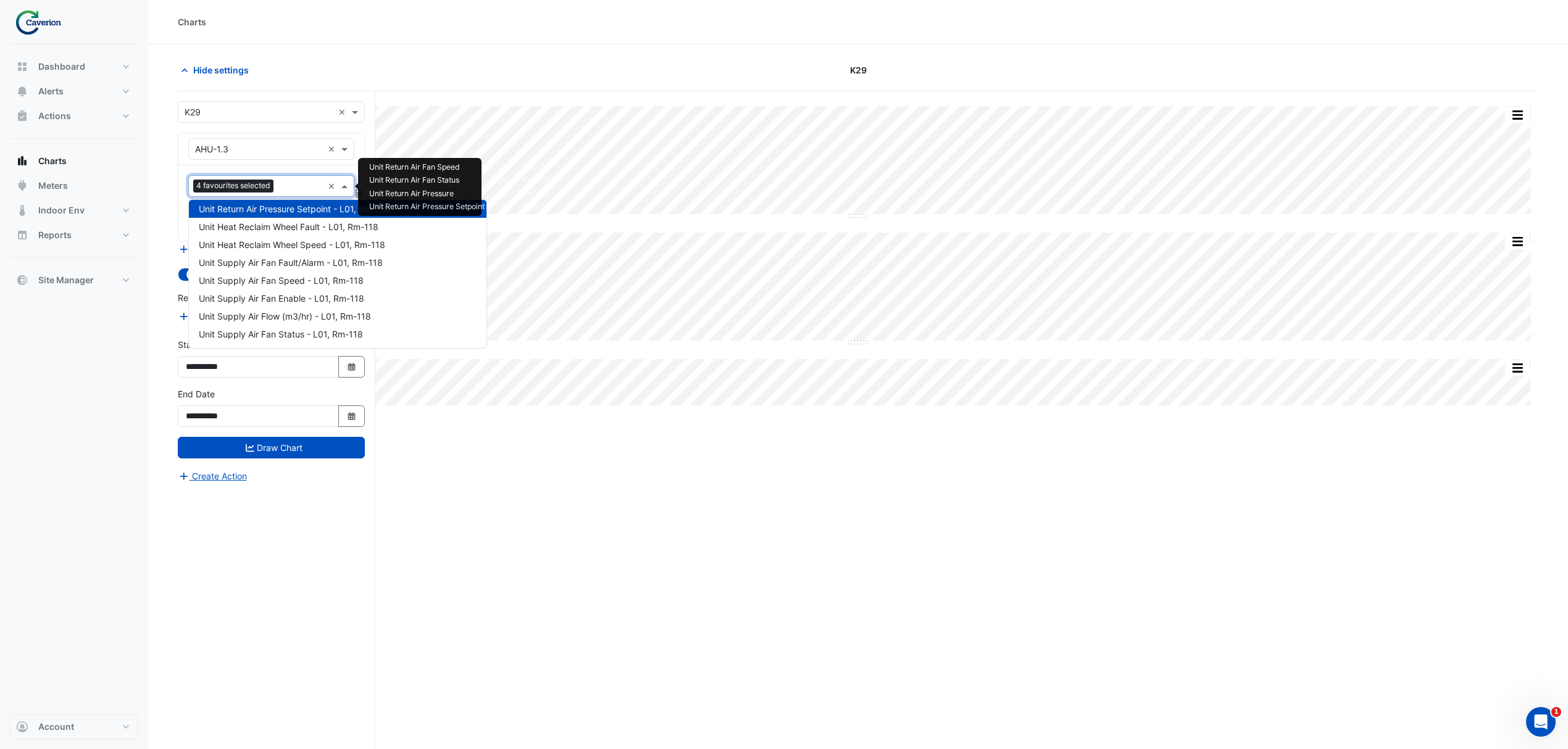
click at [643, 52] on section "Hide settings K29 Split All Split None Print Save as JPEG Save as PNG Pivot Dat…" at bounding box center [858, 420] width 1420 height 752
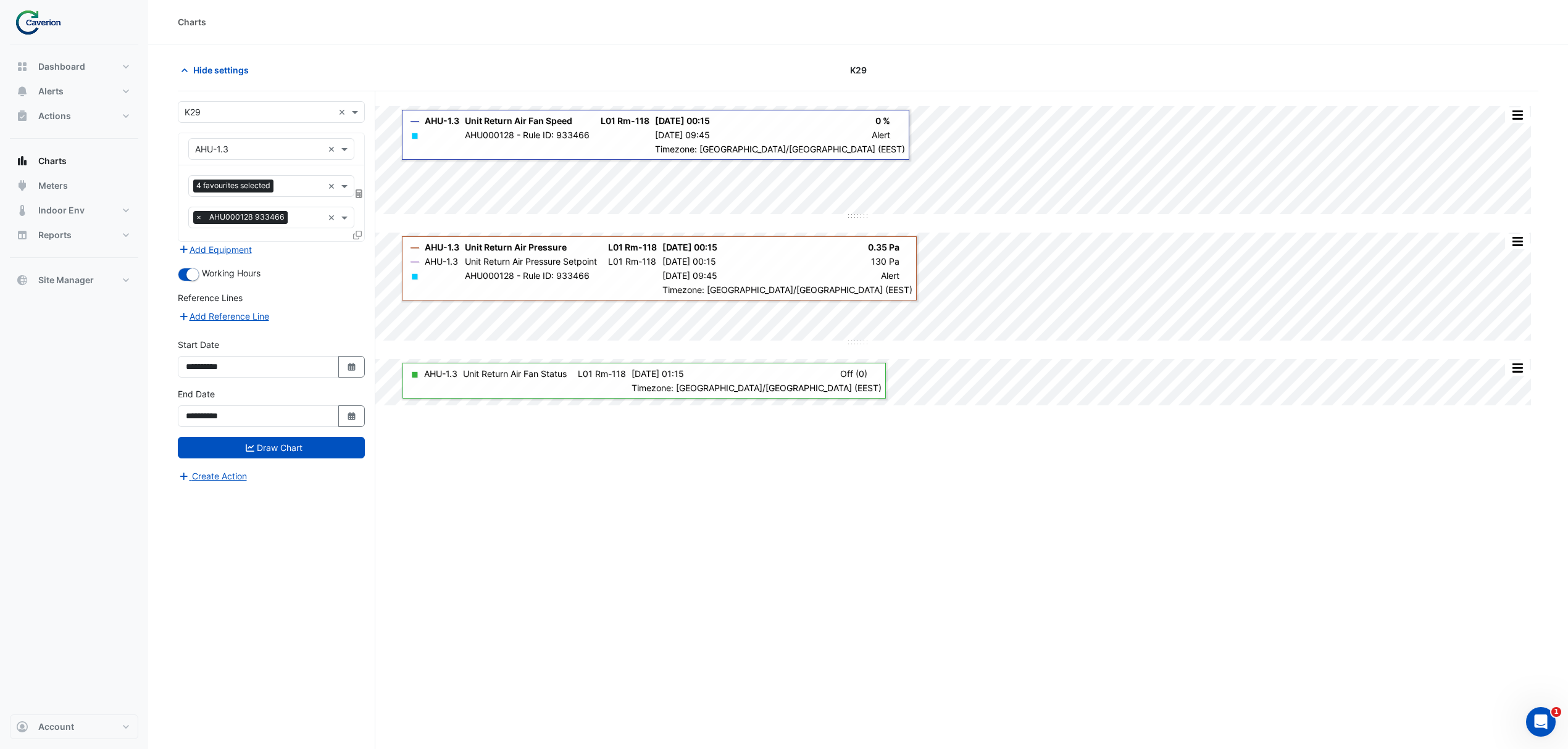
click at [779, 588] on div "Split All Split None Print Save as JPEG Save as PNG Pivot Data Table Export CSV…" at bounding box center [858, 444] width 1361 height 705
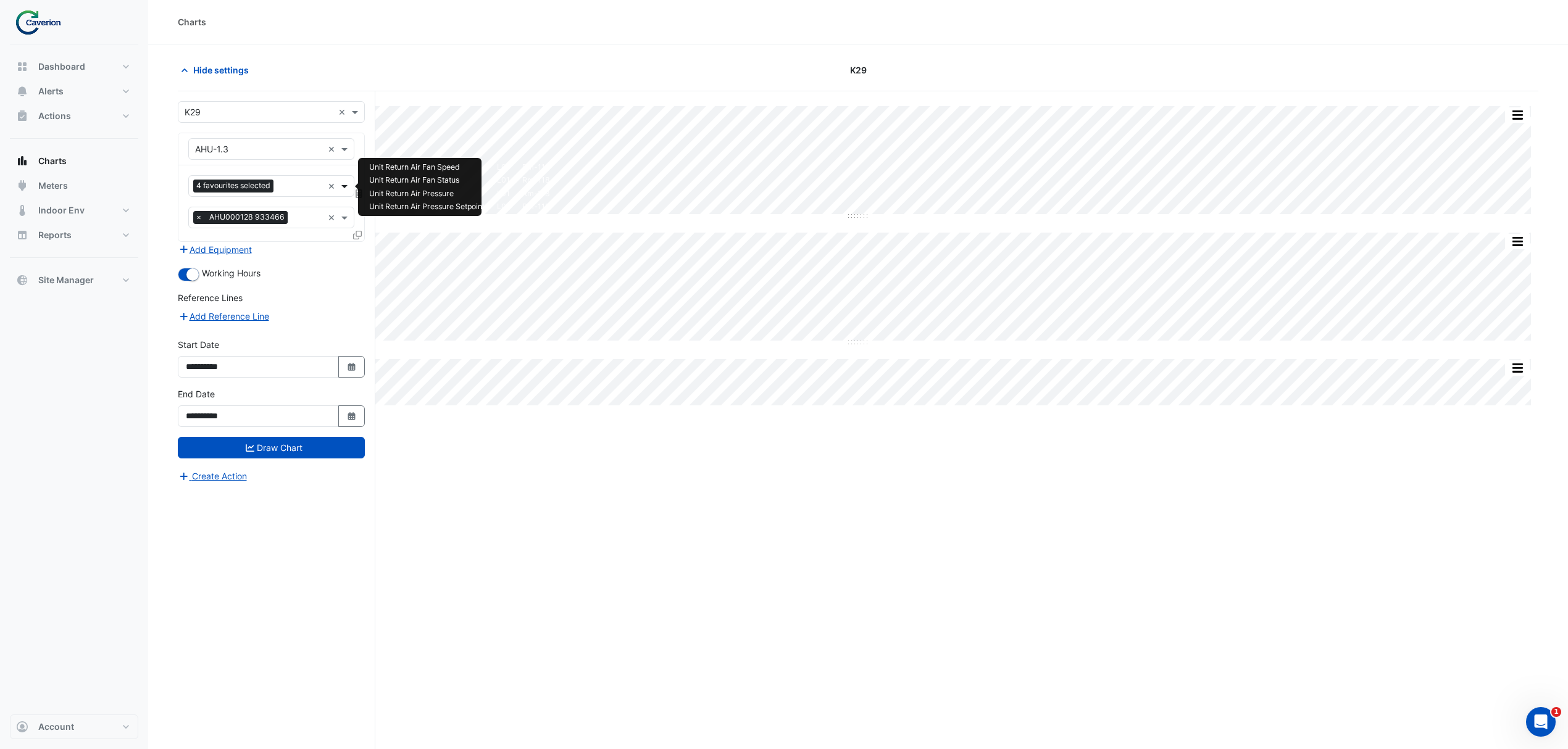
click at [342, 190] on span at bounding box center [346, 186] width 15 height 13
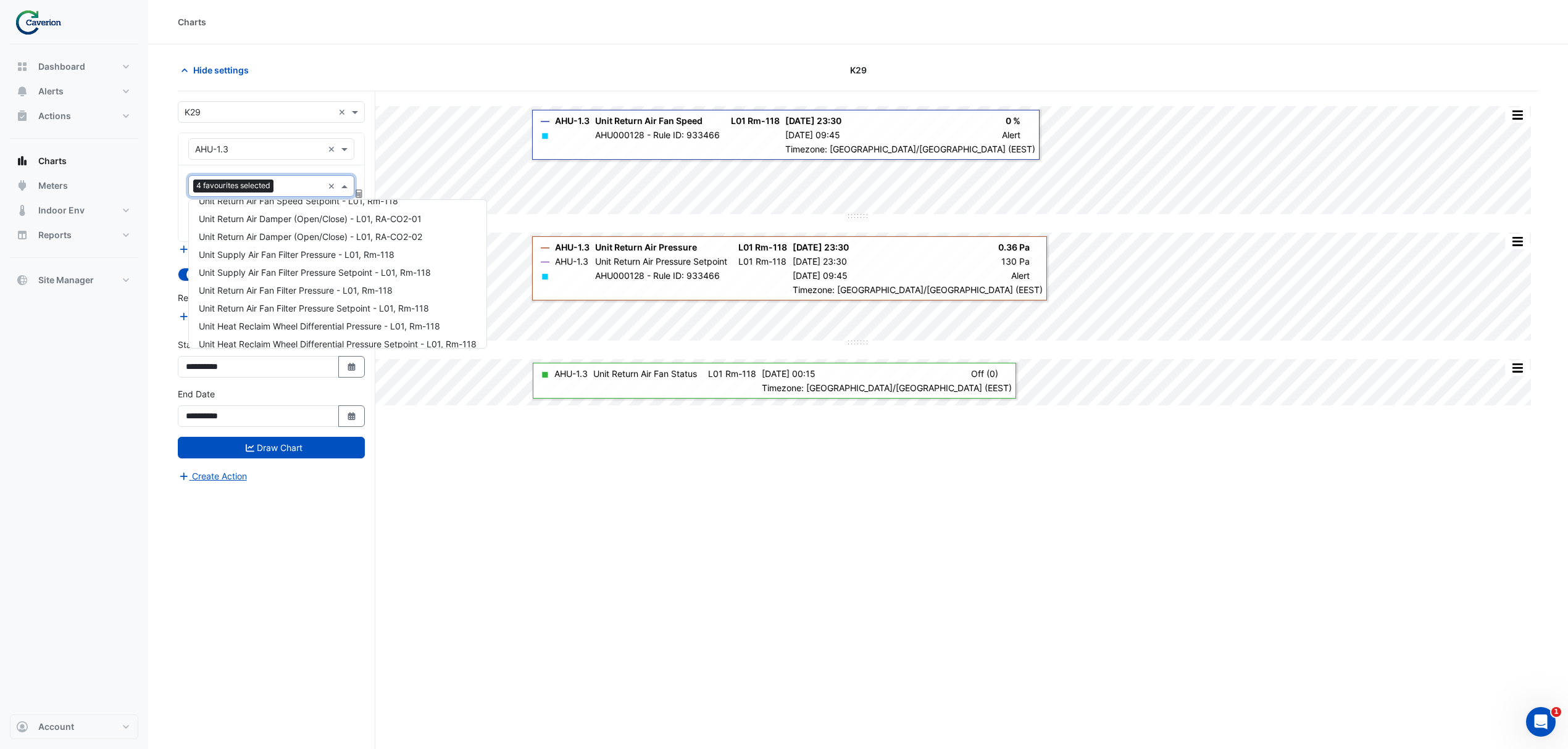
scroll to position [296, 0]
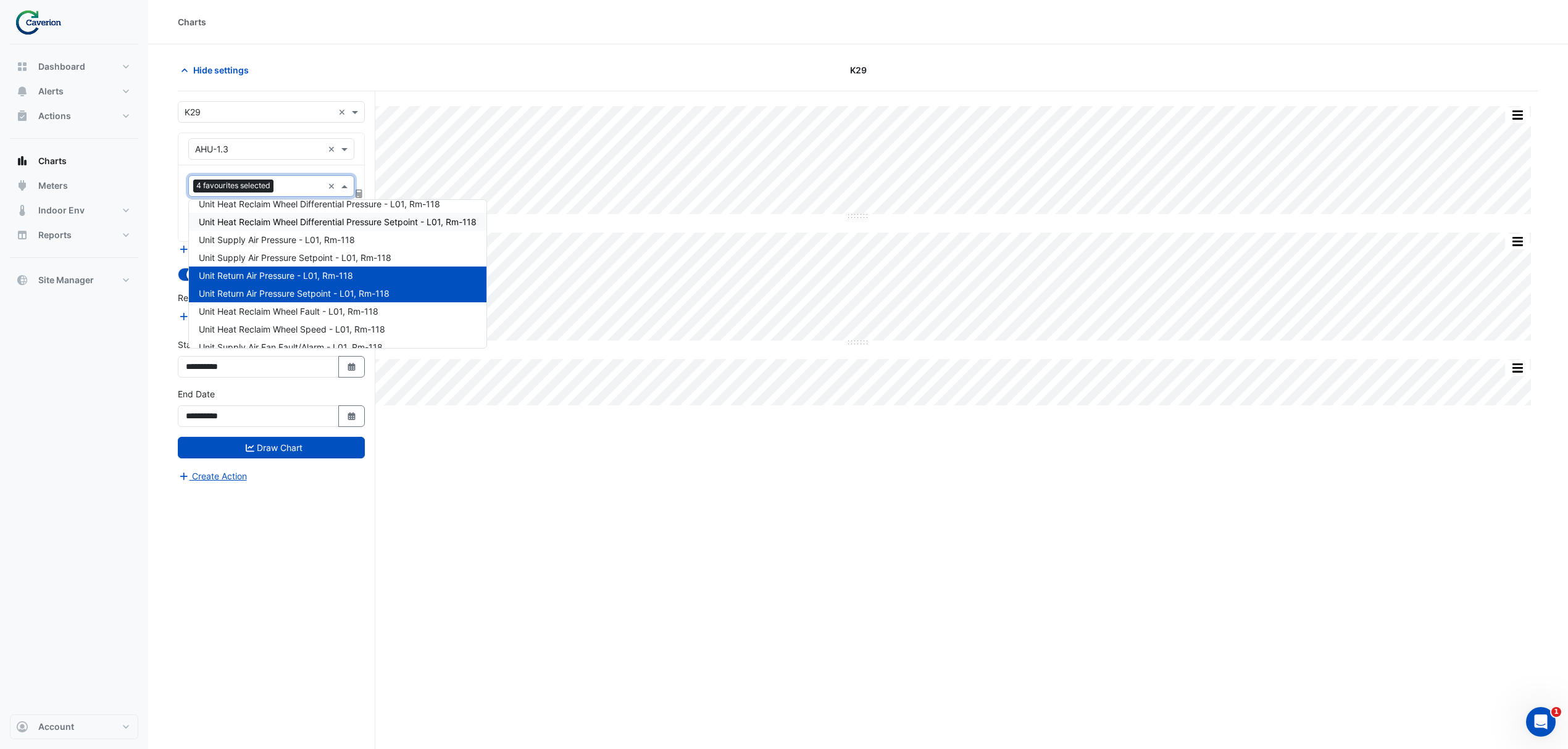
click at [849, 503] on div "Split All Split None Print Save as JPEG Save as PNG Pivot Data Table Export CSV…" at bounding box center [858, 444] width 1361 height 705
